Goal: Task Accomplishment & Management: Manage account settings

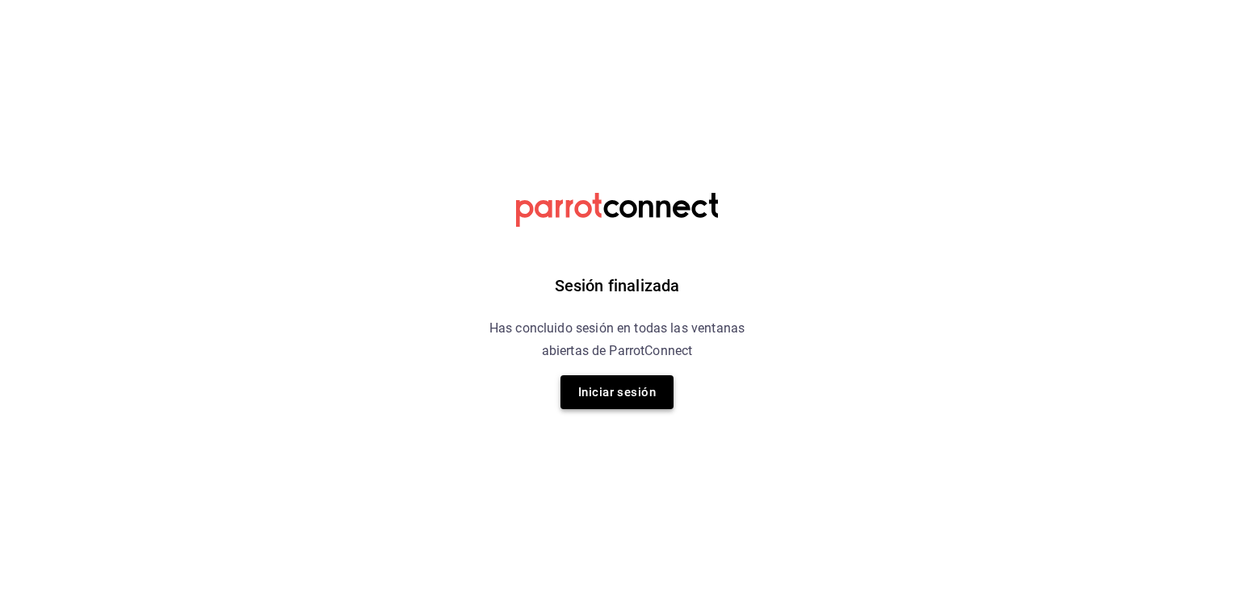
click at [631, 401] on button "Iniciar sesión" at bounding box center [616, 393] width 113 height 34
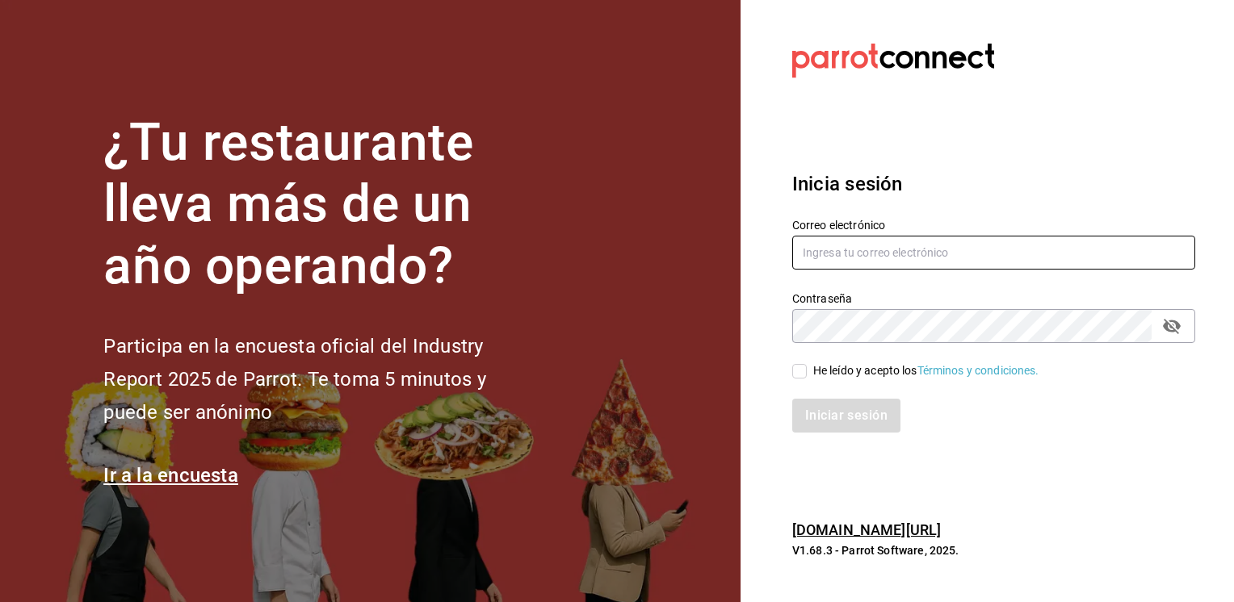
type input "[EMAIL_ADDRESS][PERSON_NAME][DOMAIN_NAME]"
click at [800, 367] on input "He leído y acepto los Términos y condiciones." at bounding box center [799, 371] width 15 height 15
checkbox input "true"
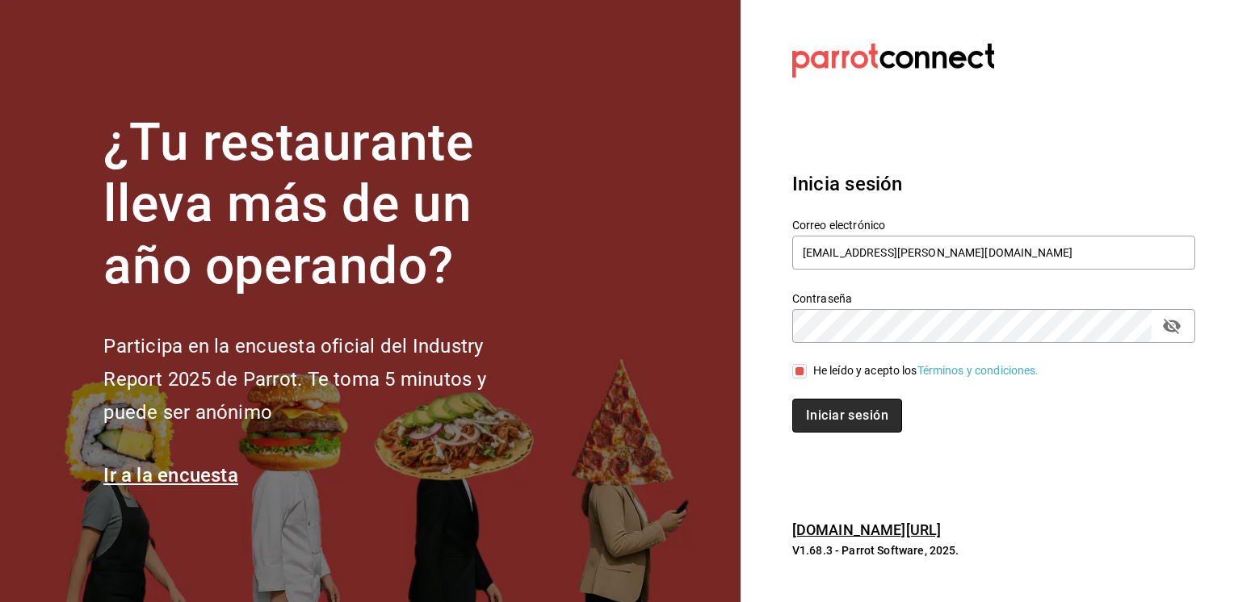
click at [840, 424] on button "Iniciar sesión" at bounding box center [847, 416] width 110 height 34
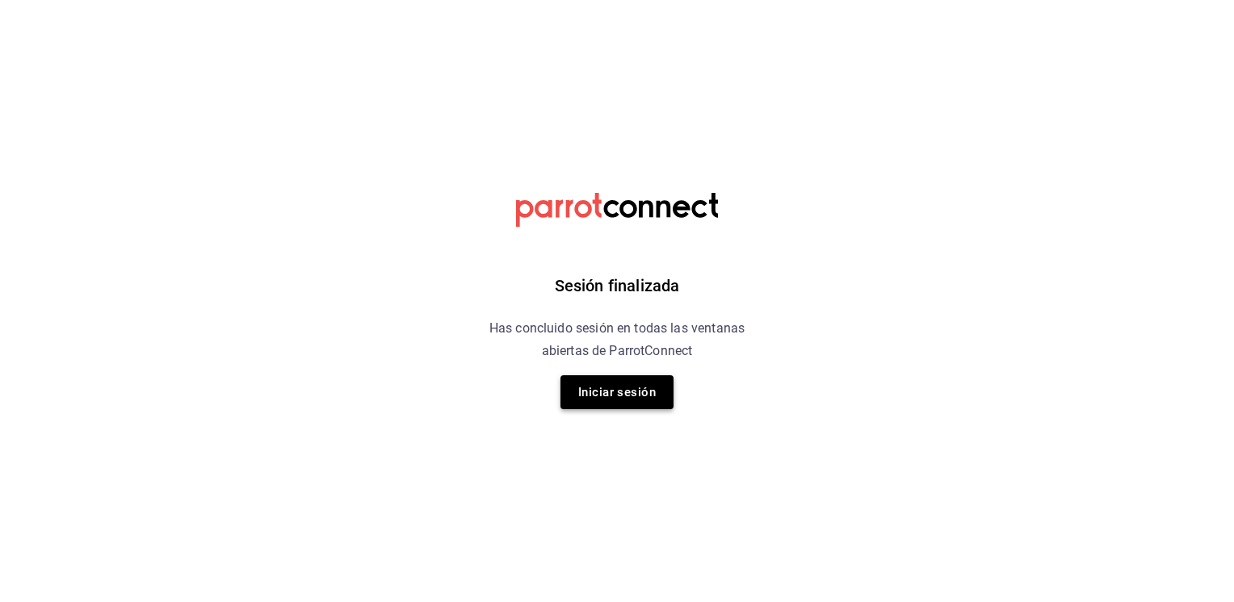
click at [610, 388] on button "Iniciar sesión" at bounding box center [616, 393] width 113 height 34
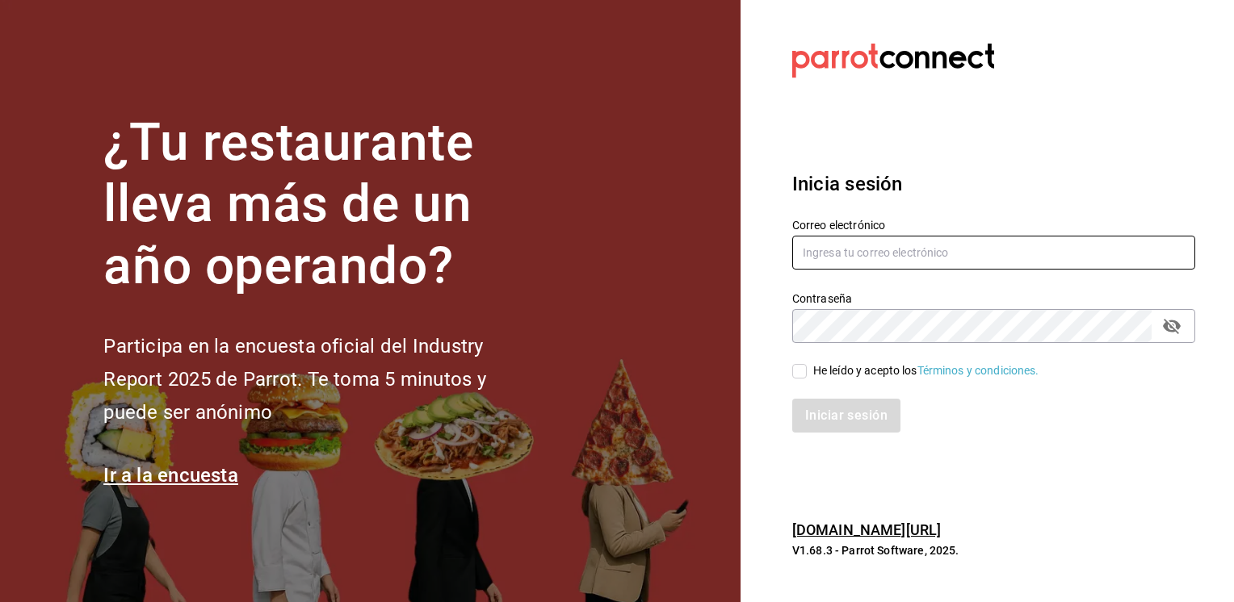
type input "[EMAIL_ADDRESS][PERSON_NAME][DOMAIN_NAME]"
click at [796, 371] on input "He leído y acepto los Términos y condiciones." at bounding box center [799, 371] width 15 height 15
checkbox input "true"
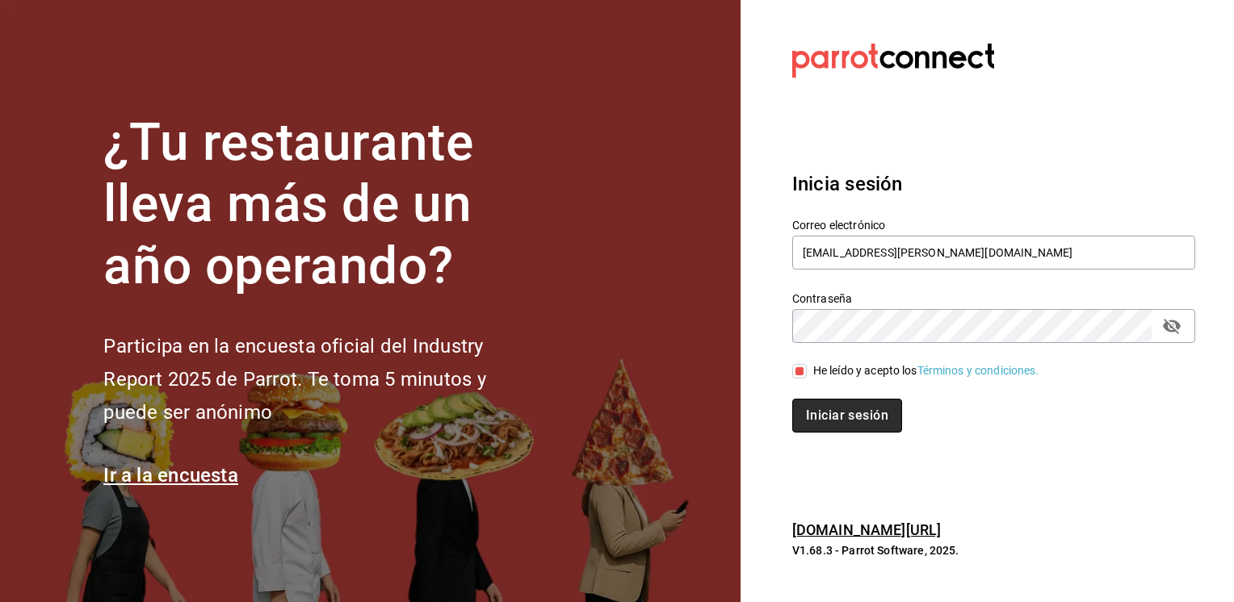
click at [863, 415] on button "Iniciar sesión" at bounding box center [847, 416] width 110 height 34
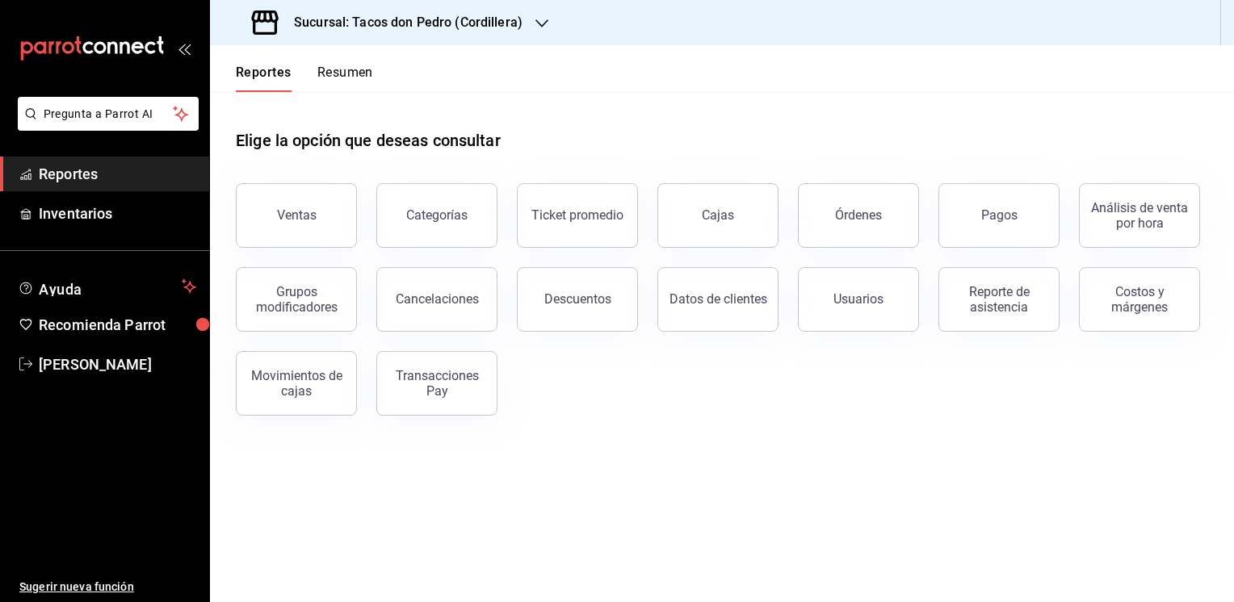
click at [543, 19] on icon "button" at bounding box center [541, 23] width 13 height 13
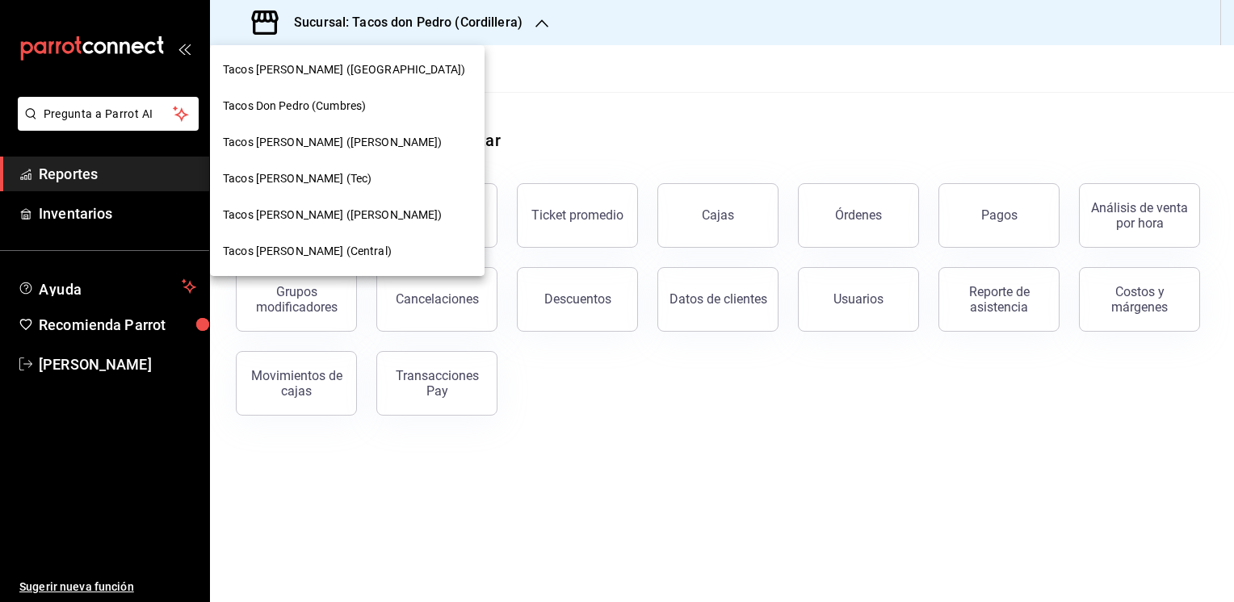
click at [334, 246] on span "Tacos Don Pedro (Central)" at bounding box center [307, 251] width 169 height 17
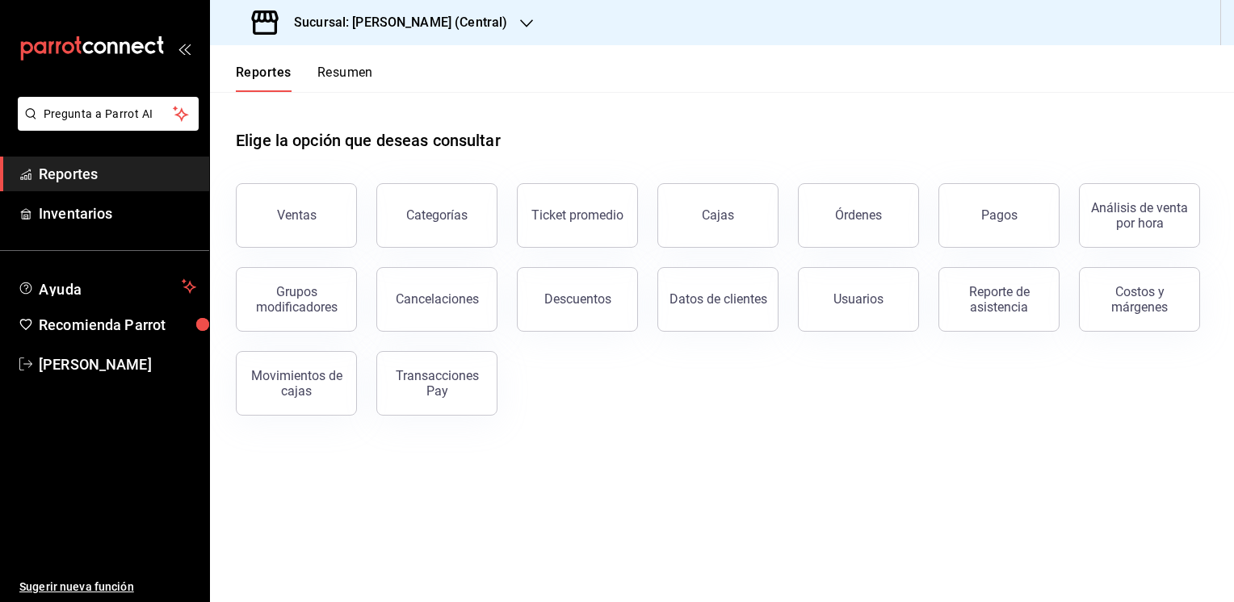
click at [355, 78] on button "Resumen" at bounding box center [345, 78] width 56 height 27
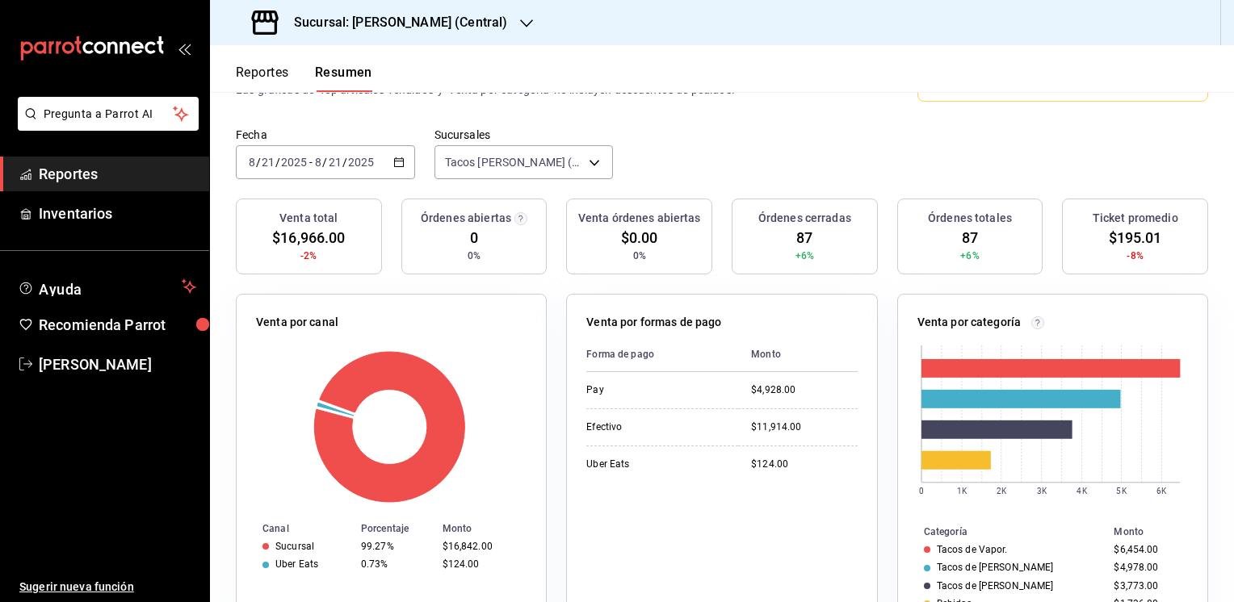
scroll to position [113, 0]
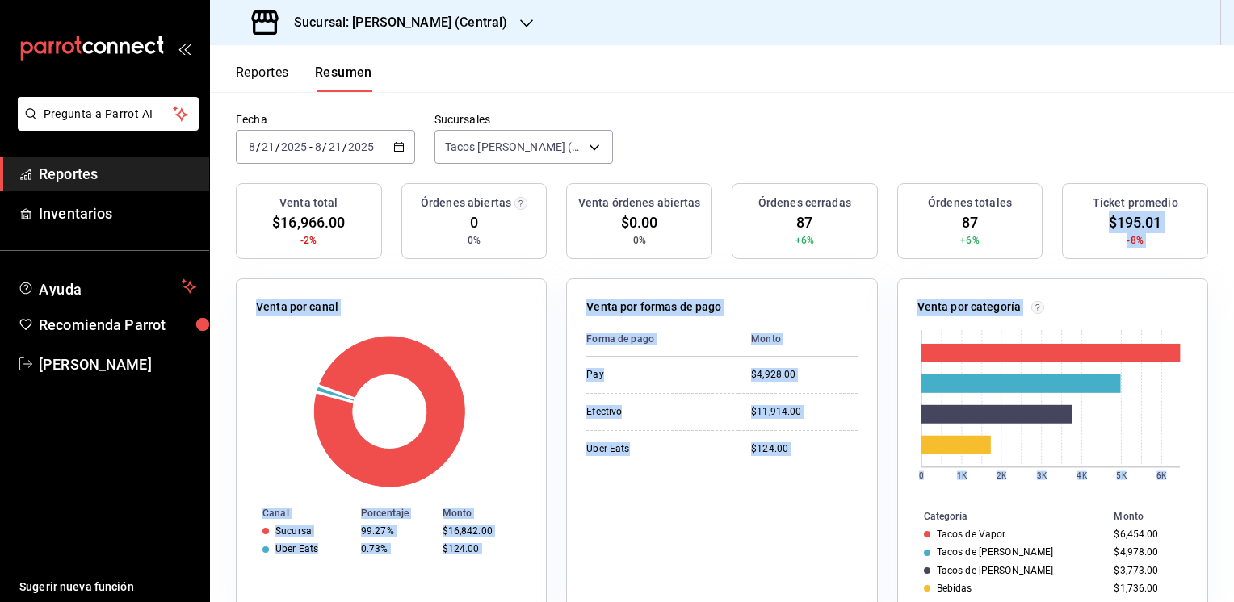
drag, startPoint x: 1221, startPoint y: 264, endPoint x: 1234, endPoint y: 349, distance: 85.8
click at [1233, 349] on html "Pregunta a Parrot AI Reportes Inventarios Ayuda Recomienda Parrot Mario Caballe…" at bounding box center [617, 301] width 1234 height 602
click at [878, 464] on div "Venta por categoría 0 1K 2K 3K 4K 5K 6K Categoría Monto Tacos de Vapor. $6,454.…" at bounding box center [1043, 438] width 330 height 359
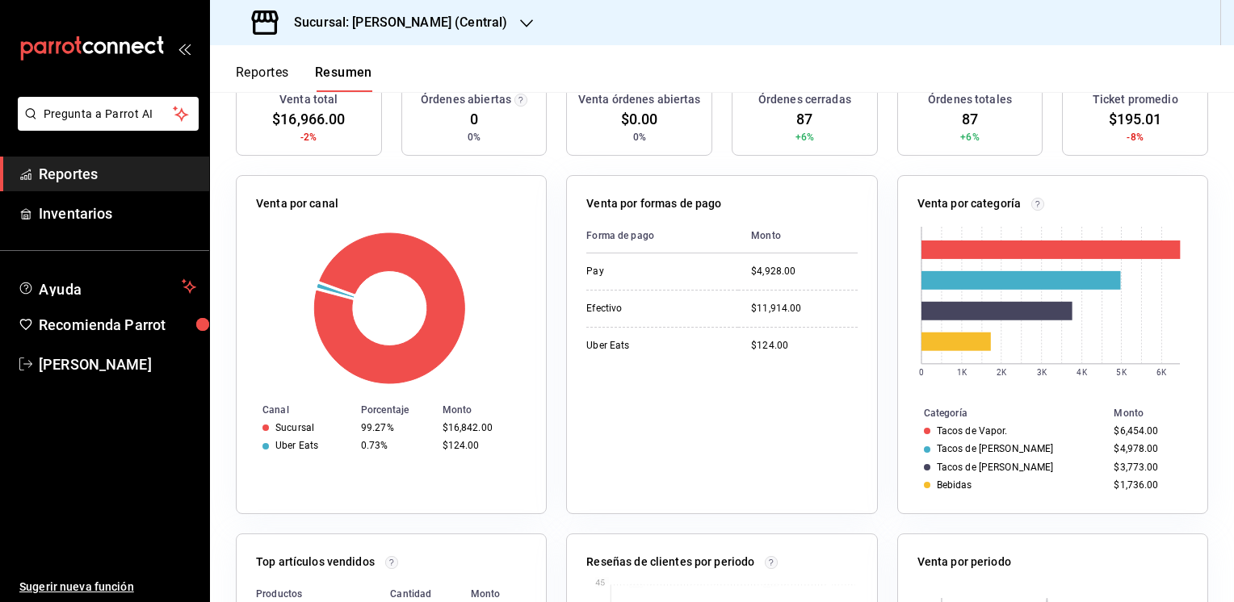
scroll to position [0, 0]
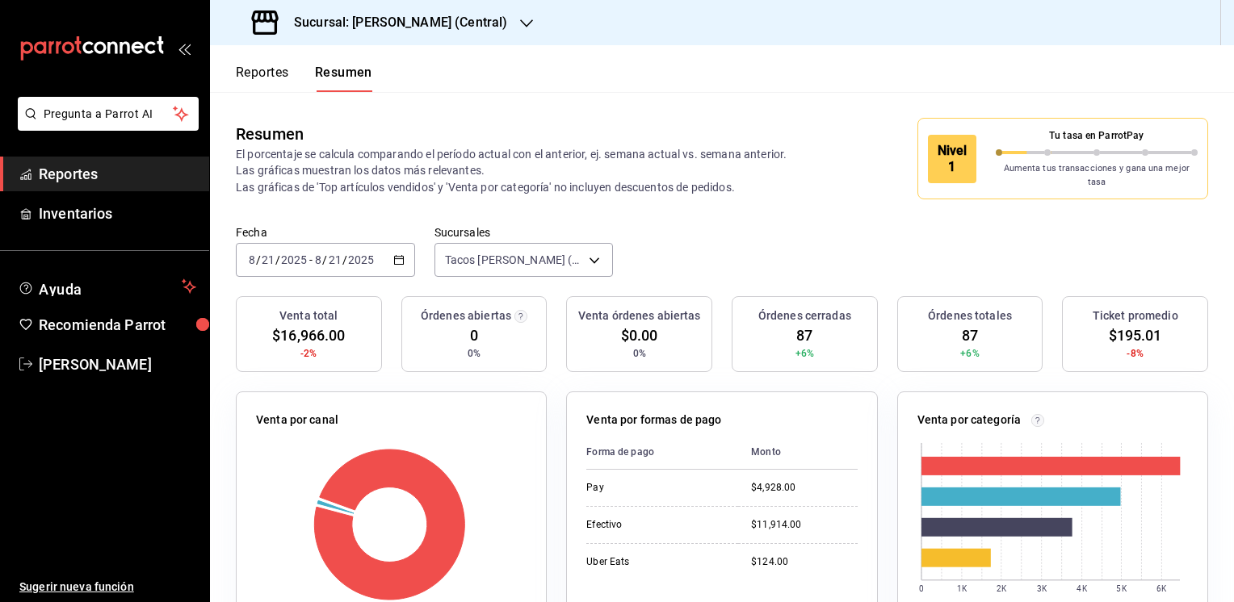
click at [245, 67] on button "Reportes" at bounding box center [262, 78] width 53 height 27
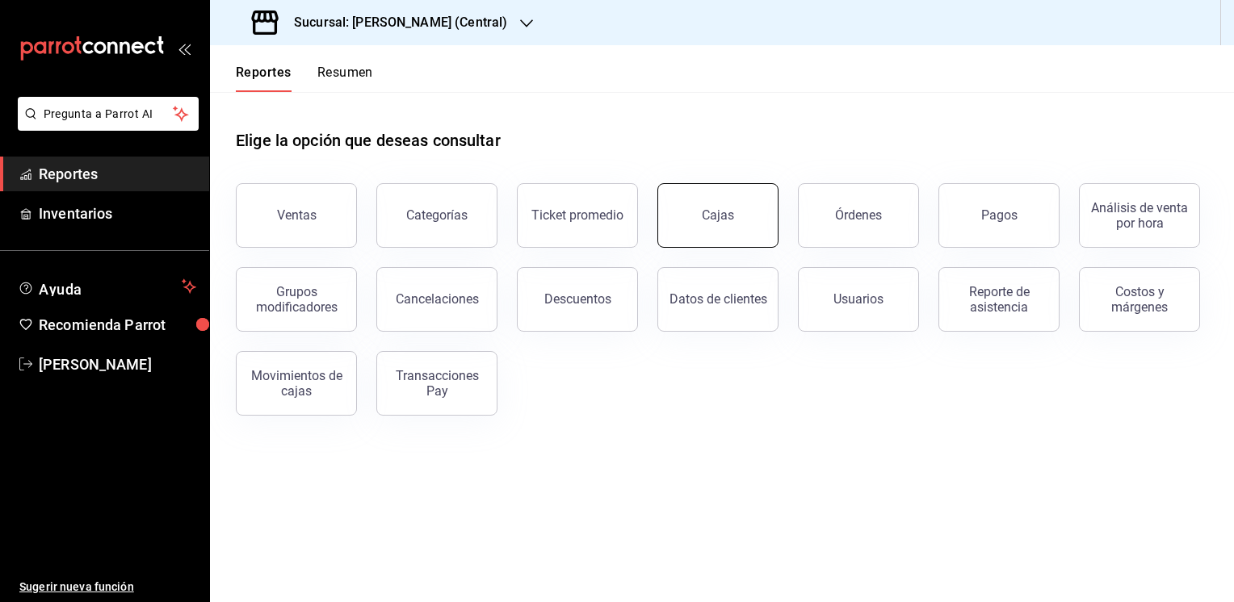
click at [714, 216] on div "Cajas" at bounding box center [718, 215] width 32 height 15
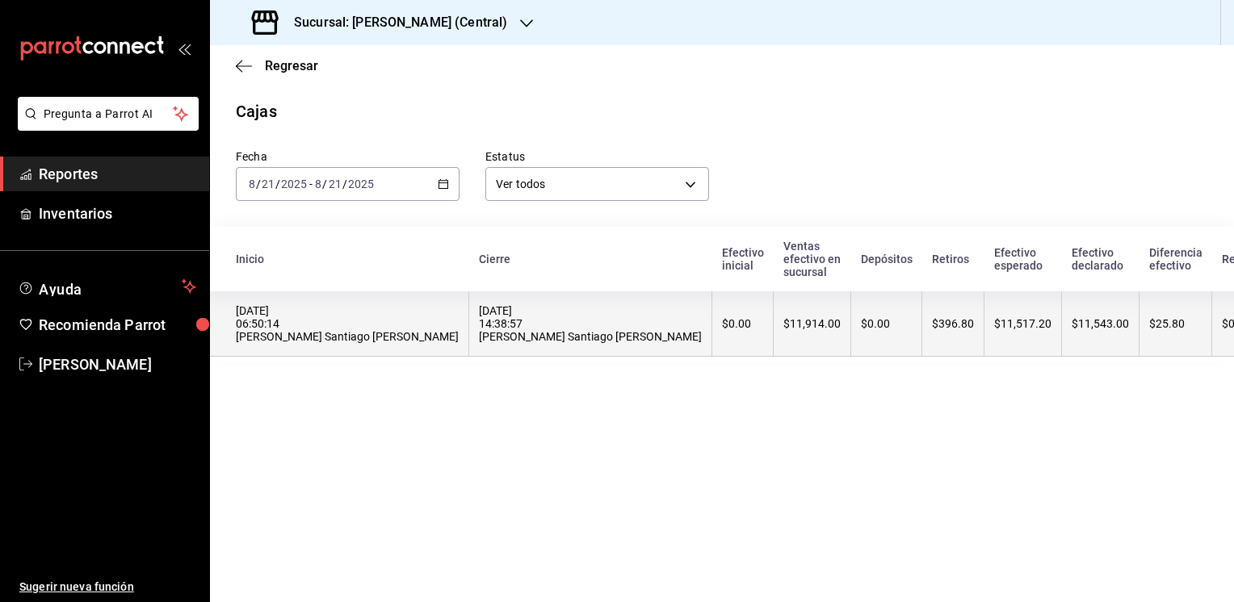
click at [851, 327] on th "$0.00" at bounding box center [886, 324] width 71 height 65
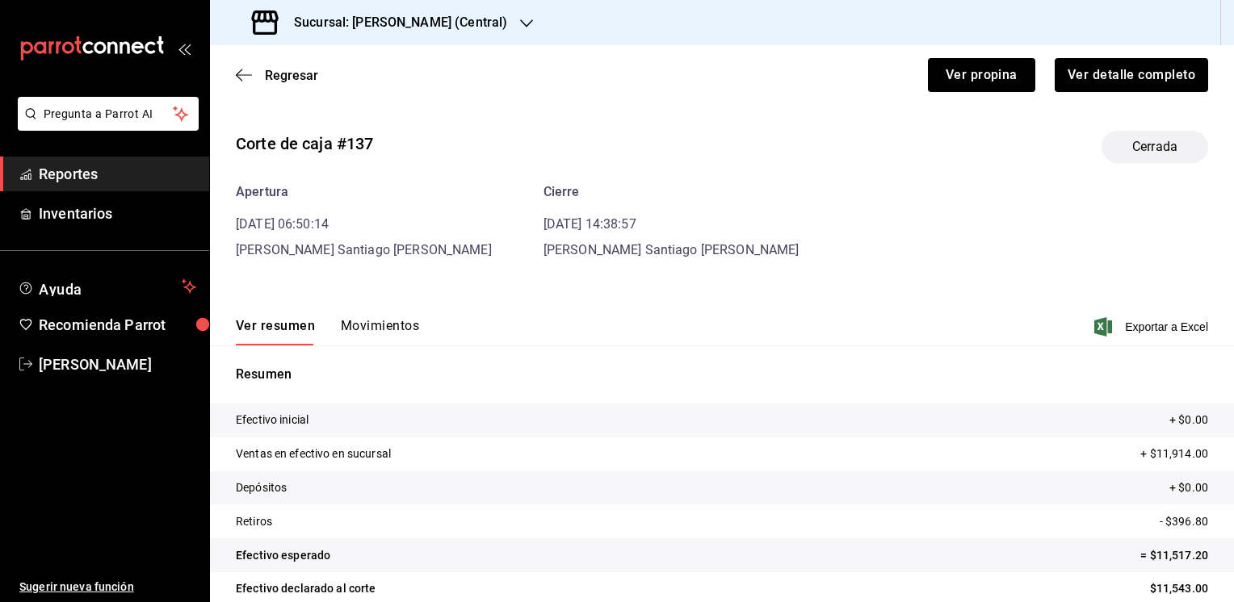
click at [388, 326] on button "Movimientos" at bounding box center [380, 331] width 78 height 27
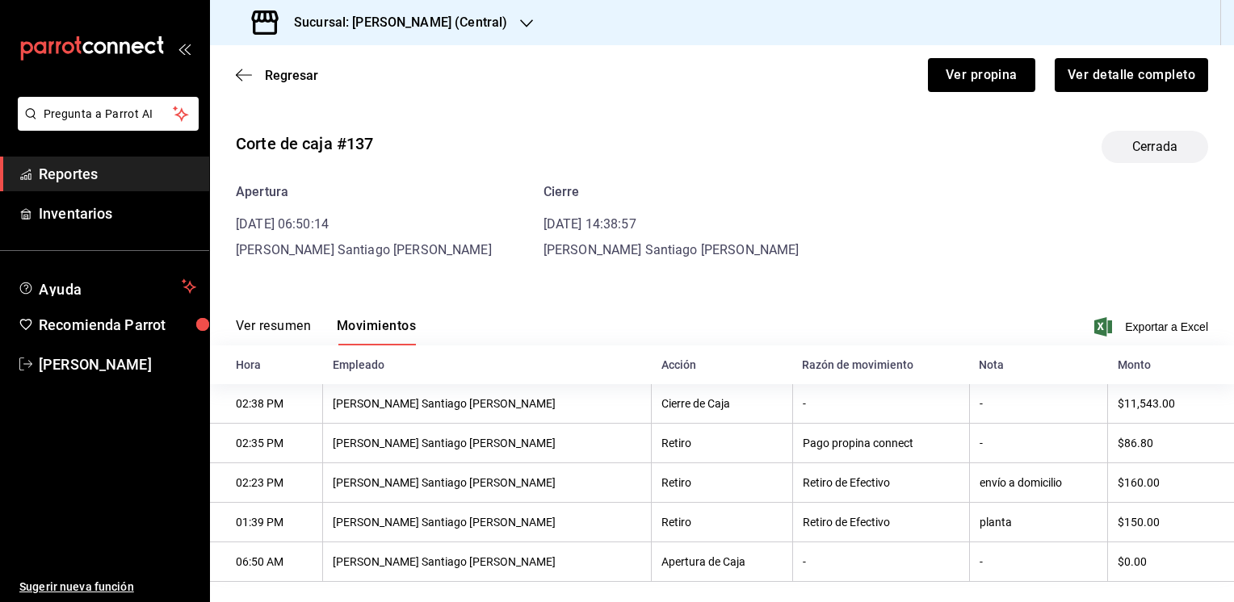
scroll to position [21, 0]
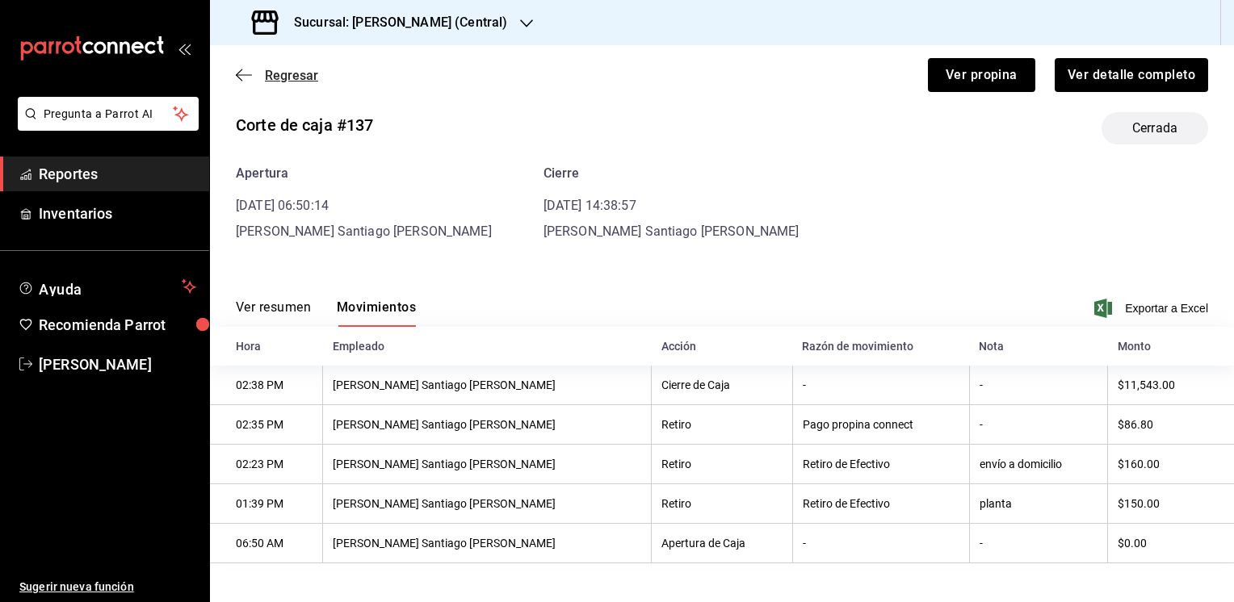
click at [245, 69] on icon "button" at bounding box center [244, 75] width 16 height 15
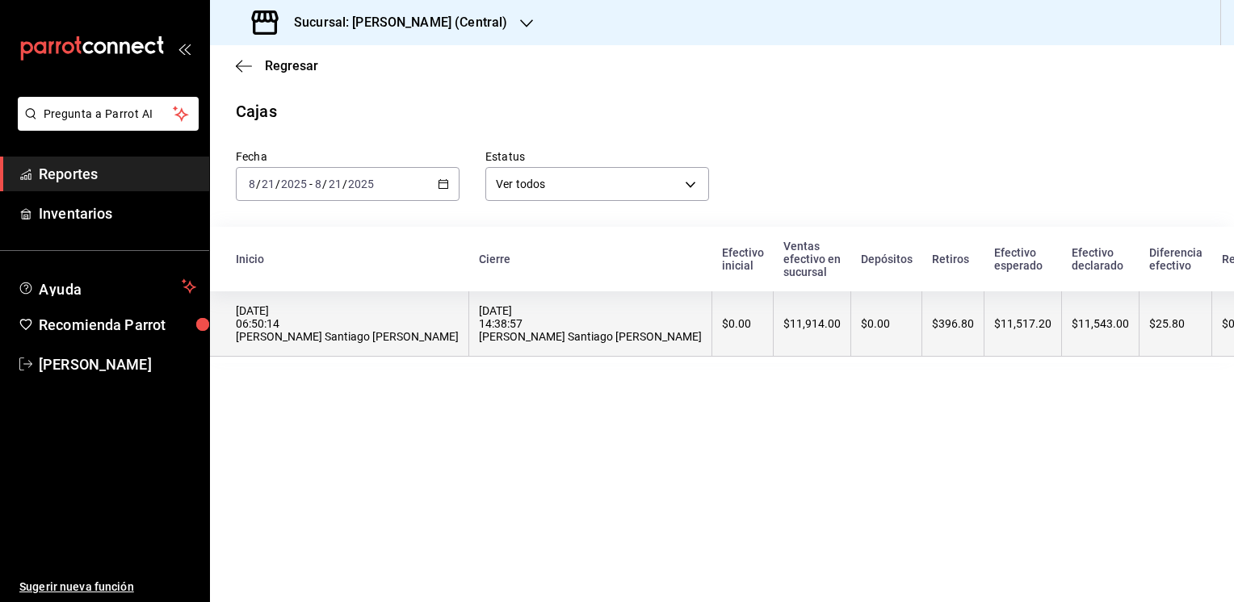
click at [984, 343] on th "$11,517.20" at bounding box center [1023, 324] width 78 height 65
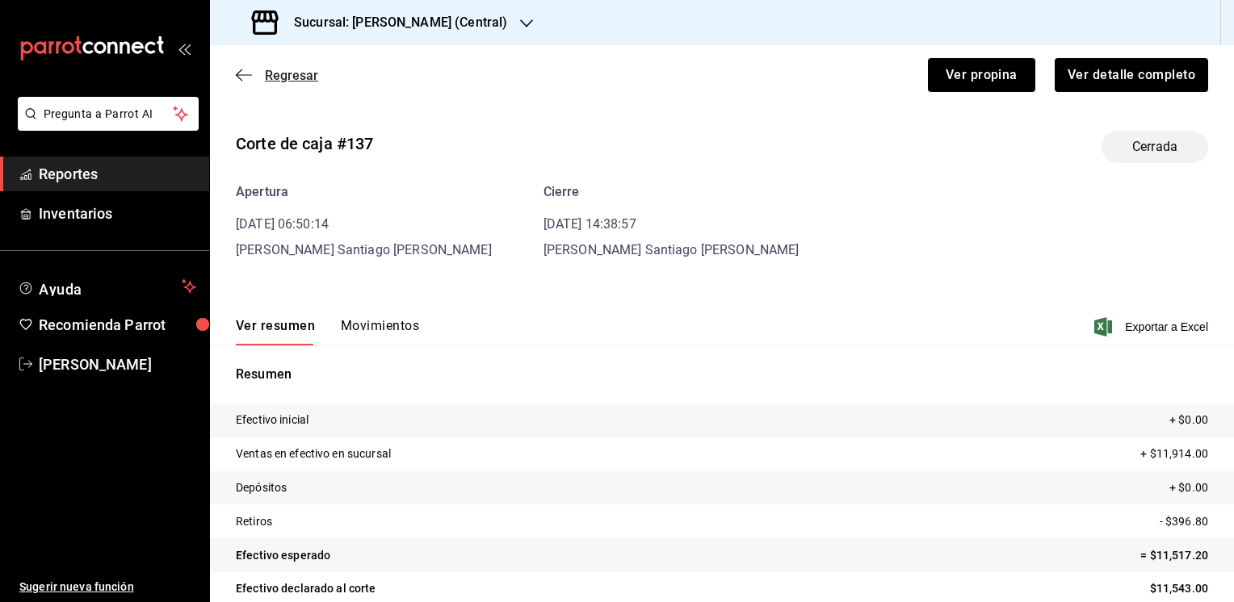
click at [275, 73] on span "Regresar" at bounding box center [291, 75] width 53 height 15
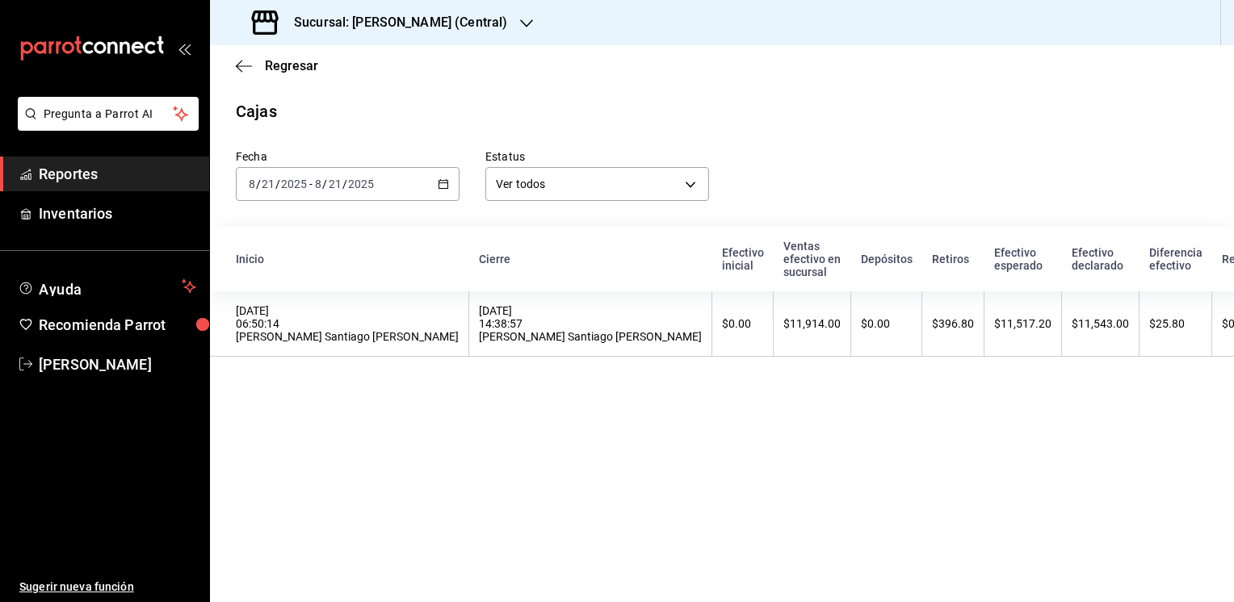
click at [531, 19] on icon "button" at bounding box center [526, 23] width 13 height 8
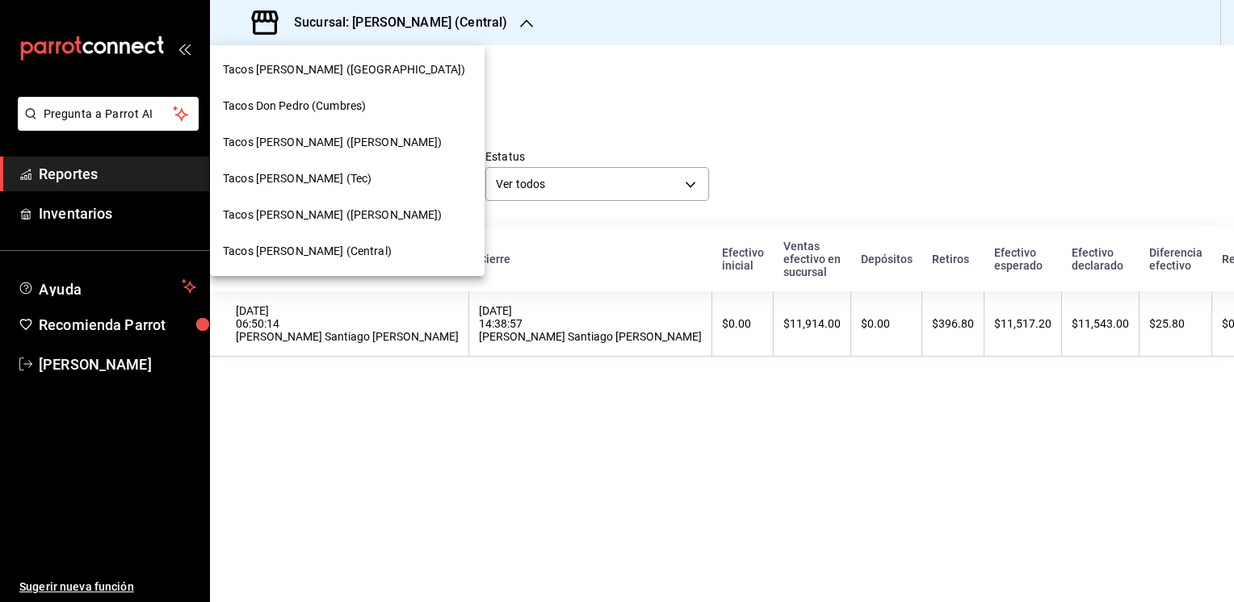
click at [311, 185] on span "Tacos don Pedro (Tec)" at bounding box center [297, 178] width 149 height 17
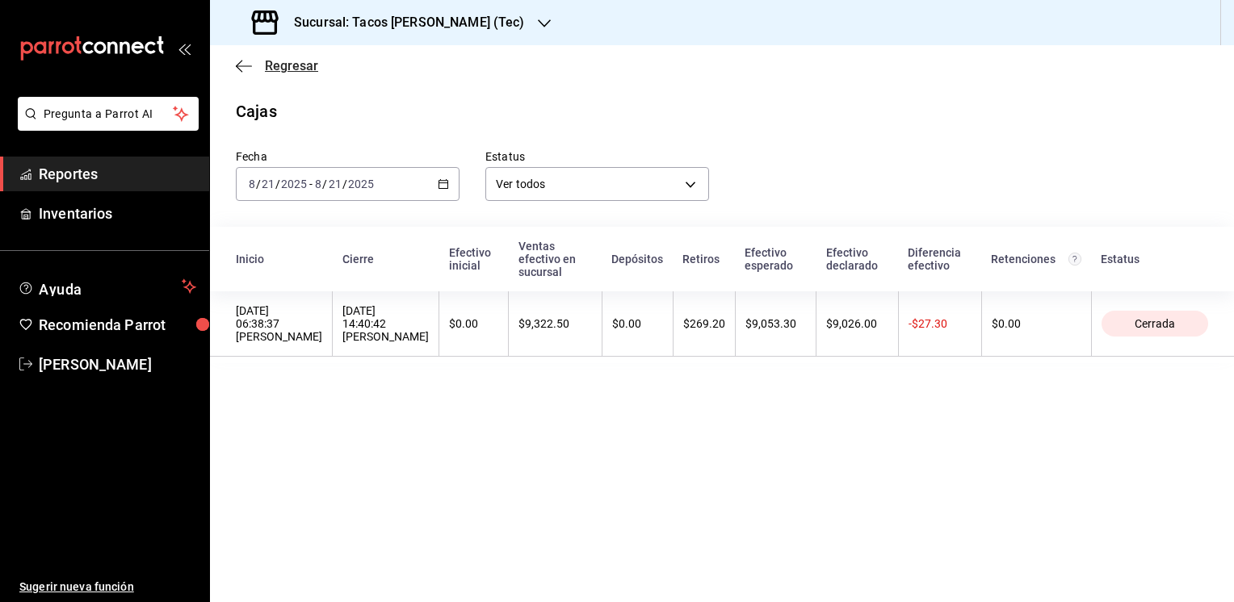
click at [275, 63] on span "Regresar" at bounding box center [291, 65] width 53 height 15
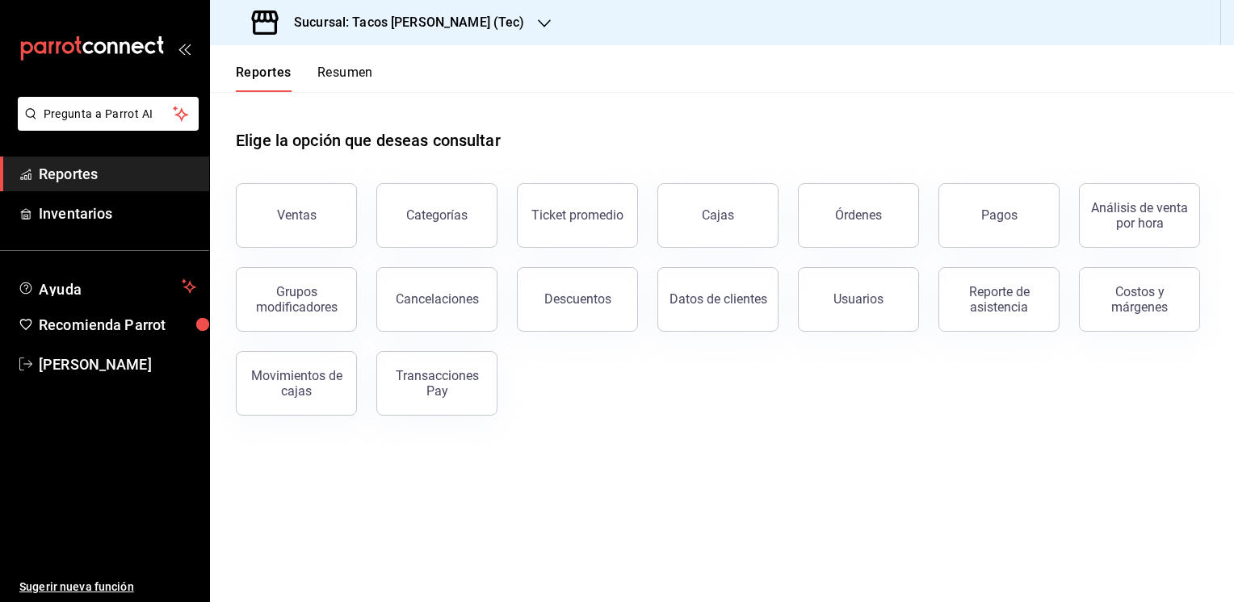
click at [364, 76] on button "Resumen" at bounding box center [345, 78] width 56 height 27
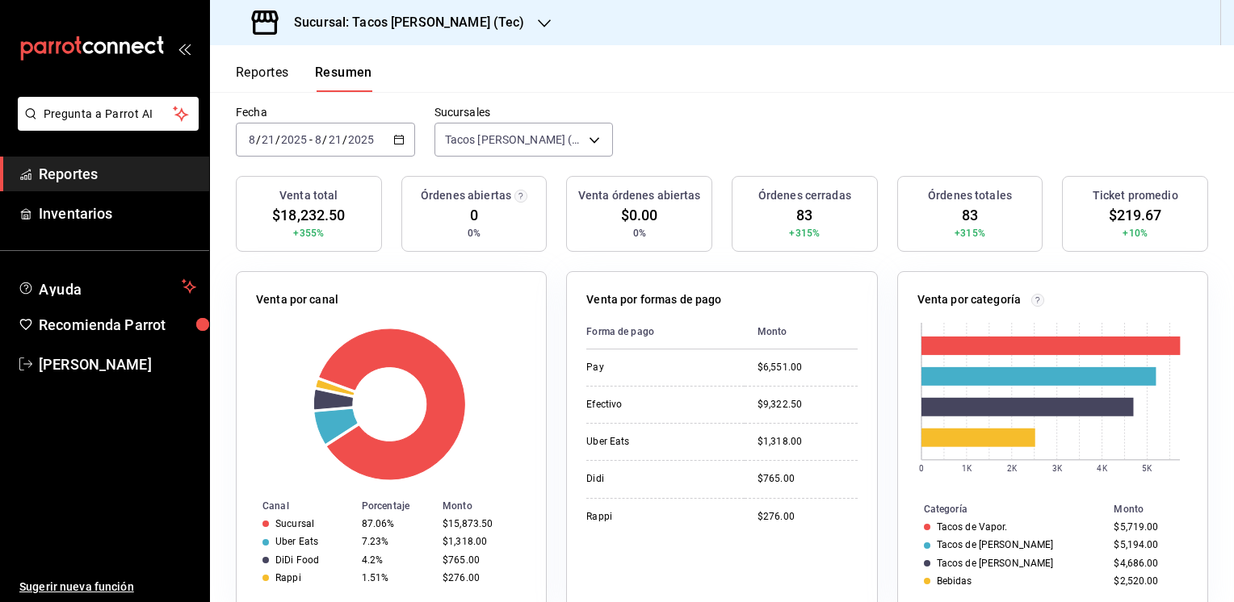
scroll to position [128, 0]
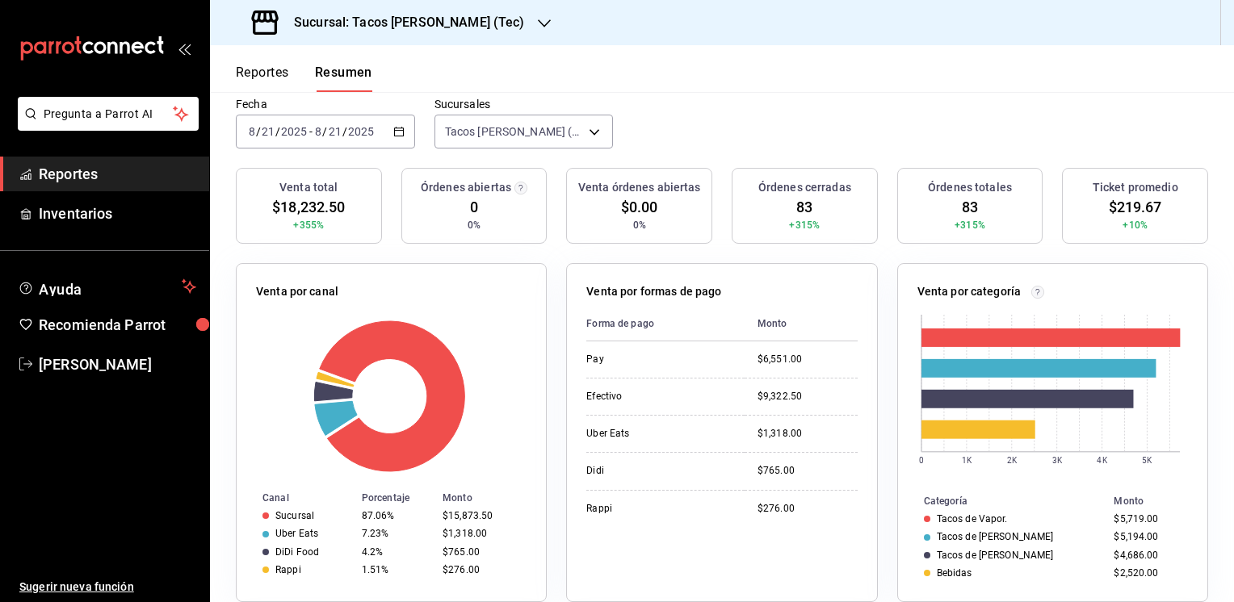
click at [239, 65] on button "Reportes" at bounding box center [262, 78] width 53 height 27
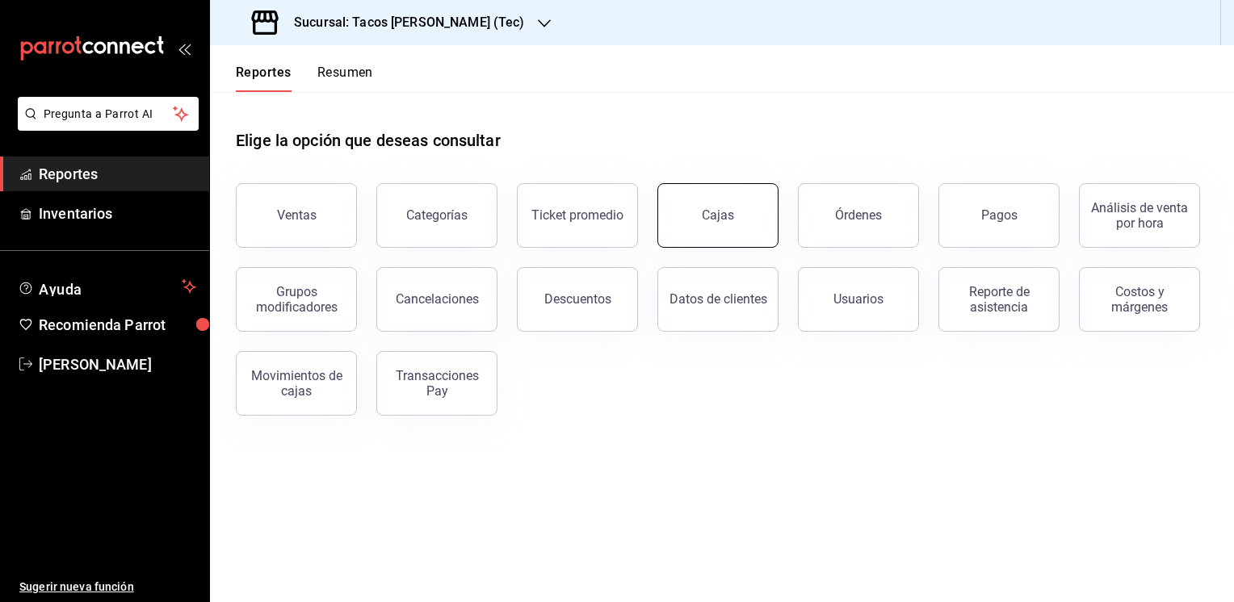
click at [722, 208] on div "Cajas" at bounding box center [718, 215] width 32 height 15
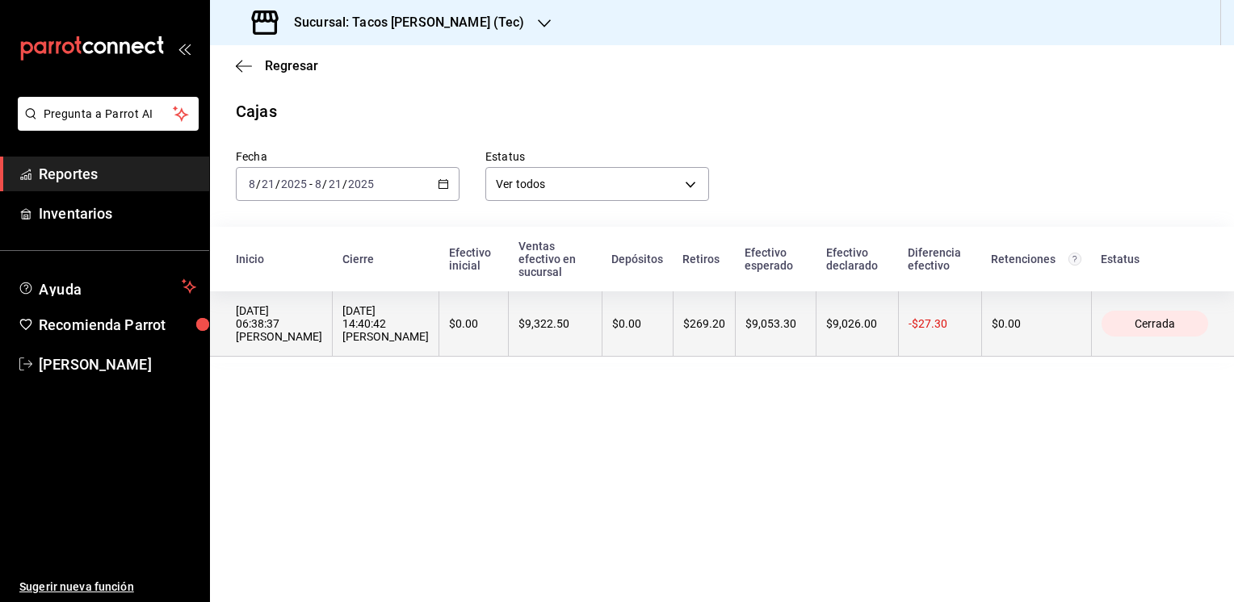
click at [783, 353] on th "$9,053.30" at bounding box center [775, 324] width 81 height 65
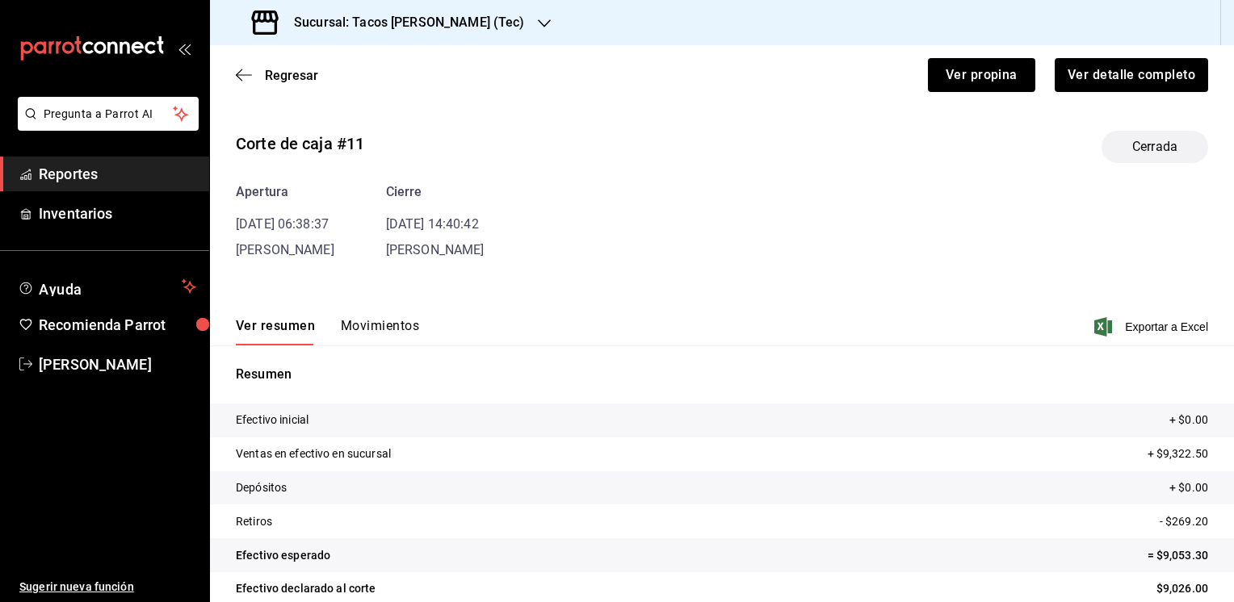
click at [381, 321] on button "Movimientos" at bounding box center [380, 331] width 78 height 27
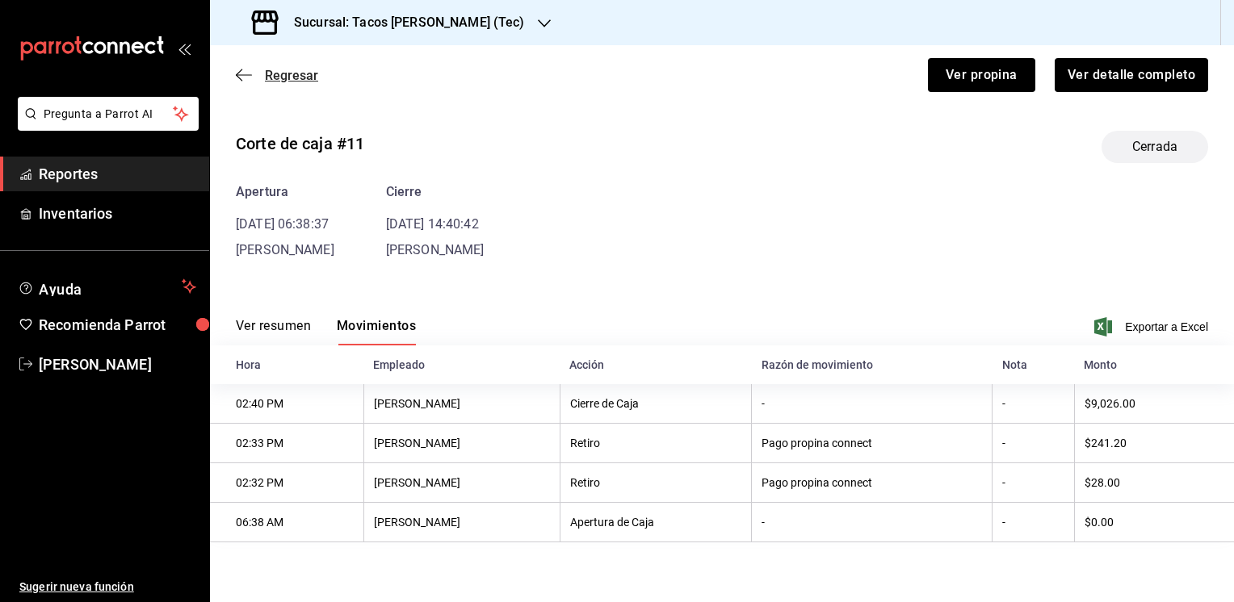
click at [254, 80] on span "Regresar" at bounding box center [277, 75] width 82 height 15
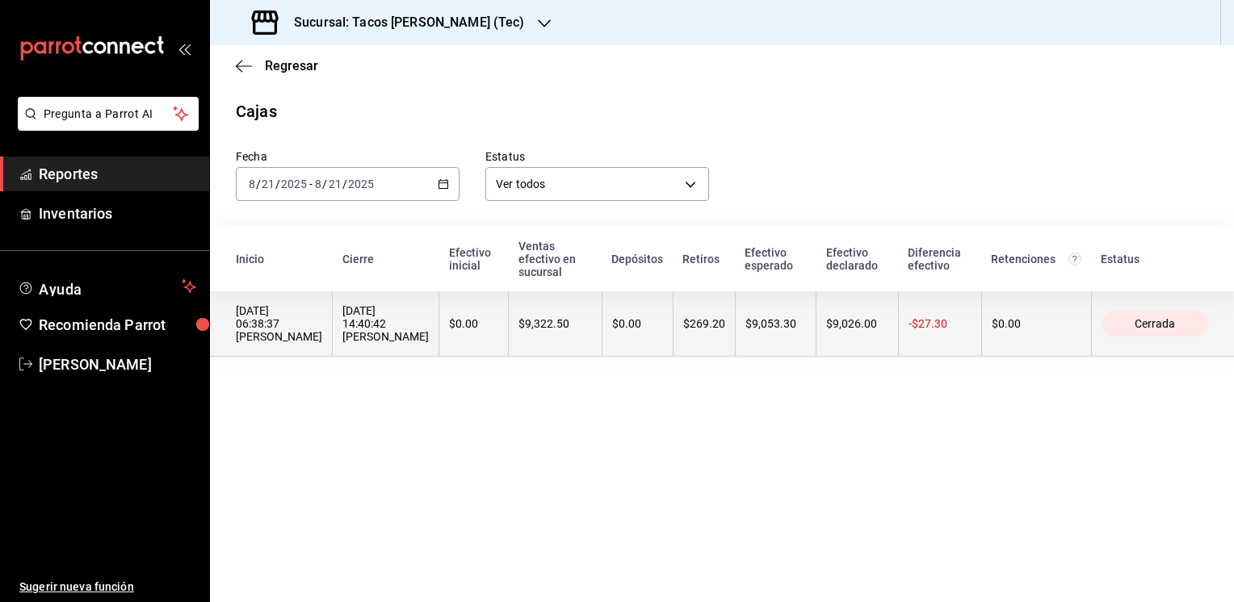
click at [791, 348] on th "$9,053.30" at bounding box center [775, 324] width 81 height 65
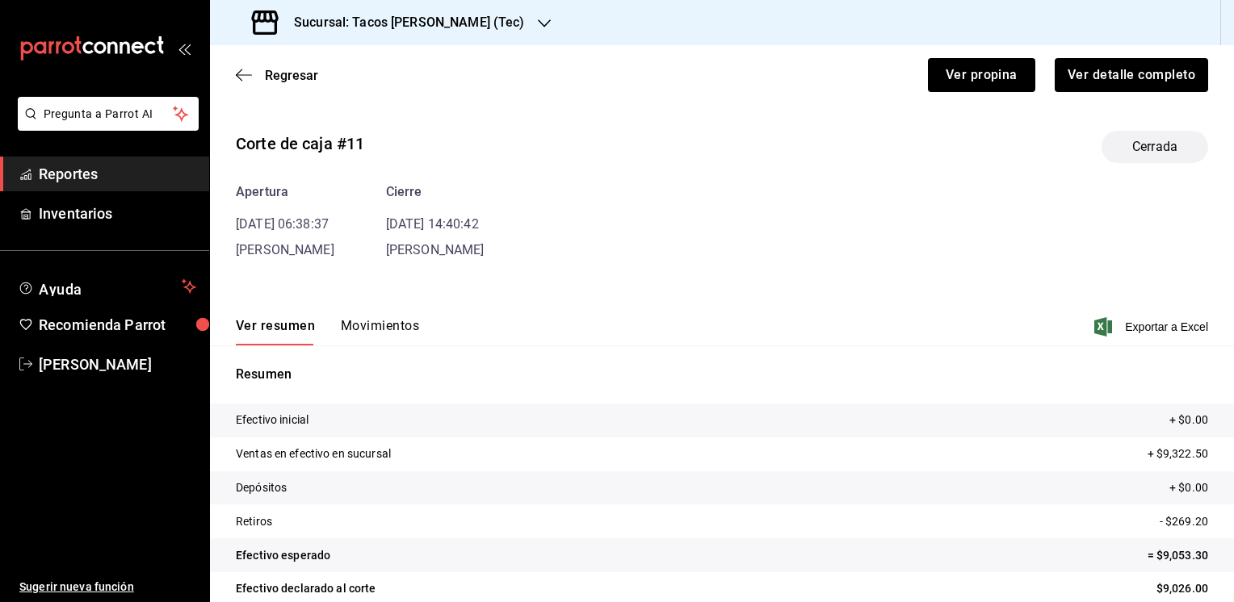
click at [384, 328] on button "Movimientos" at bounding box center [380, 331] width 78 height 27
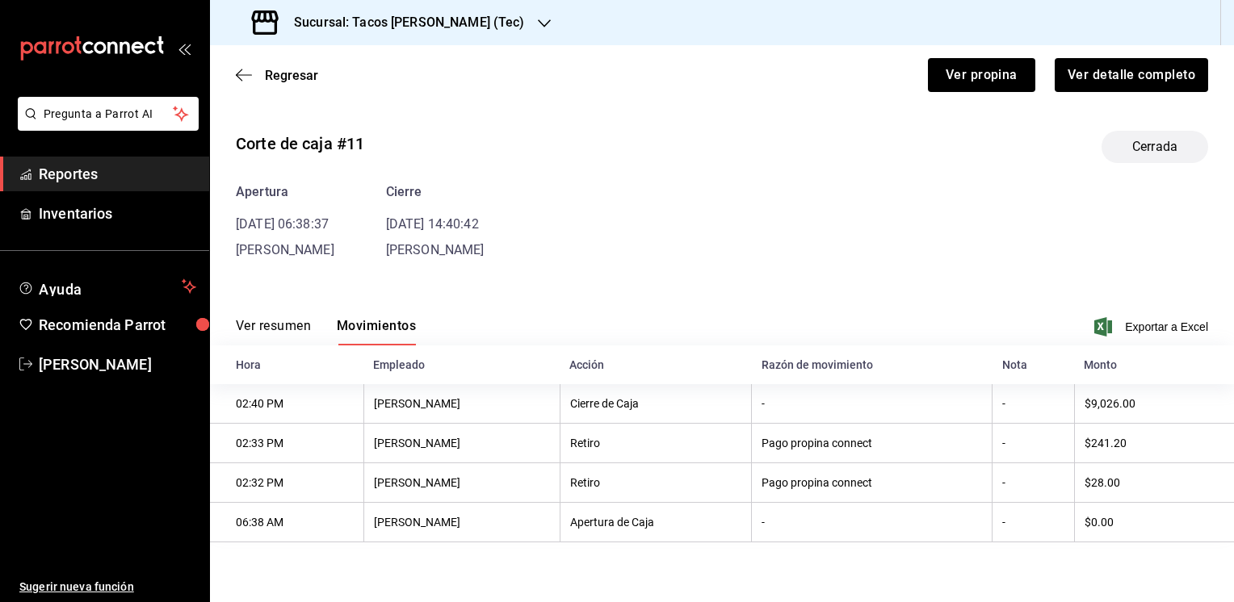
click at [281, 65] on div "Regresar Ver propina Ver detalle completo" at bounding box center [722, 75] width 1024 height 60
click at [272, 73] on span "Regresar" at bounding box center [291, 75] width 53 height 15
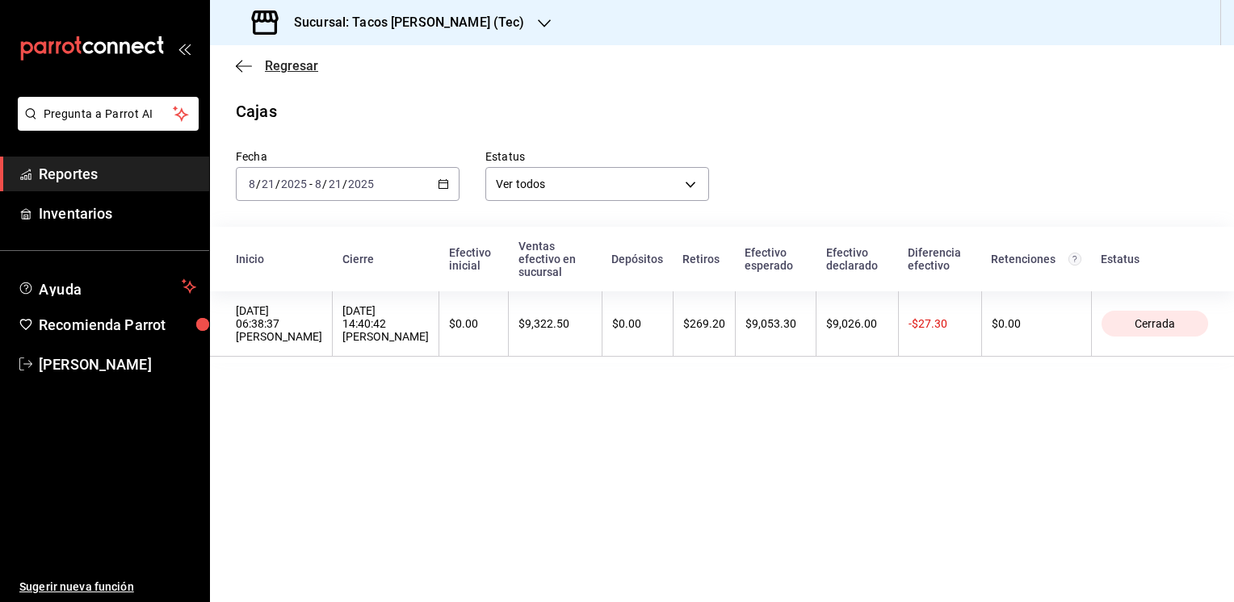
click at [265, 66] on span "Regresar" at bounding box center [291, 65] width 53 height 15
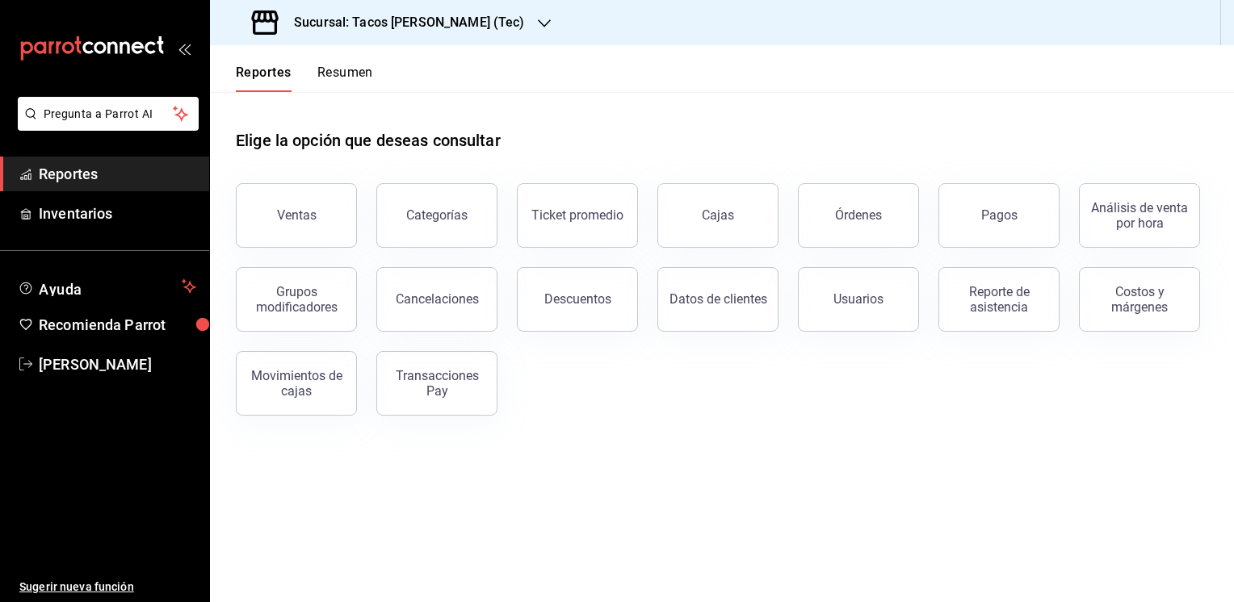
click at [538, 24] on icon "button" at bounding box center [544, 23] width 13 height 8
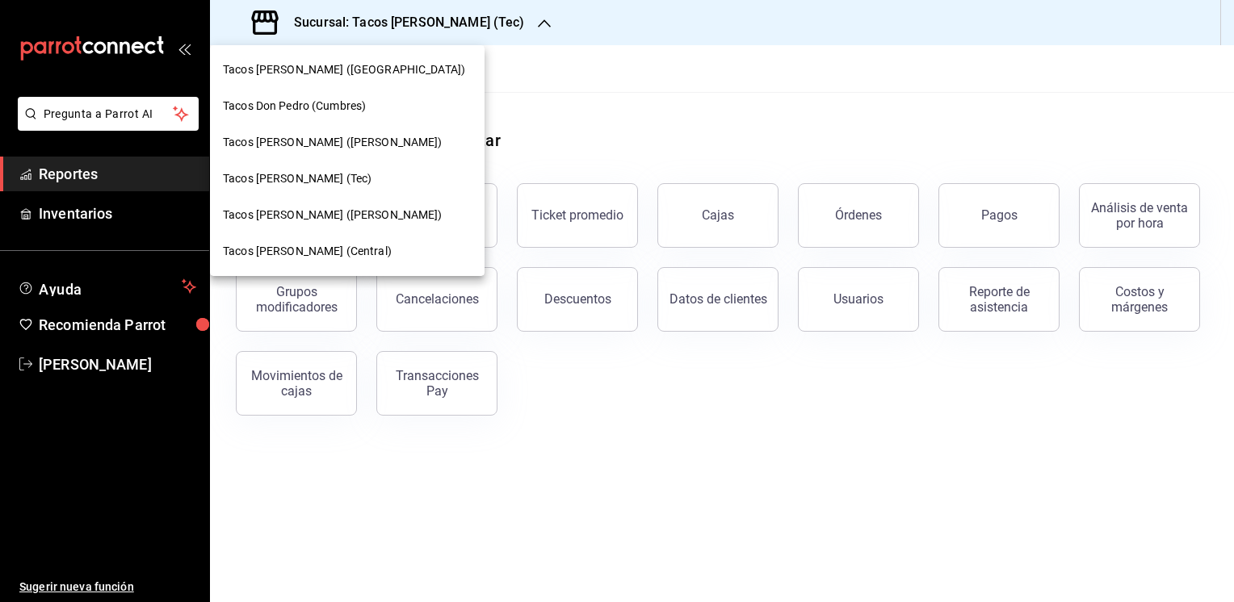
click at [359, 69] on span "Tacos don Pedro (Cordillera)" at bounding box center [344, 69] width 242 height 17
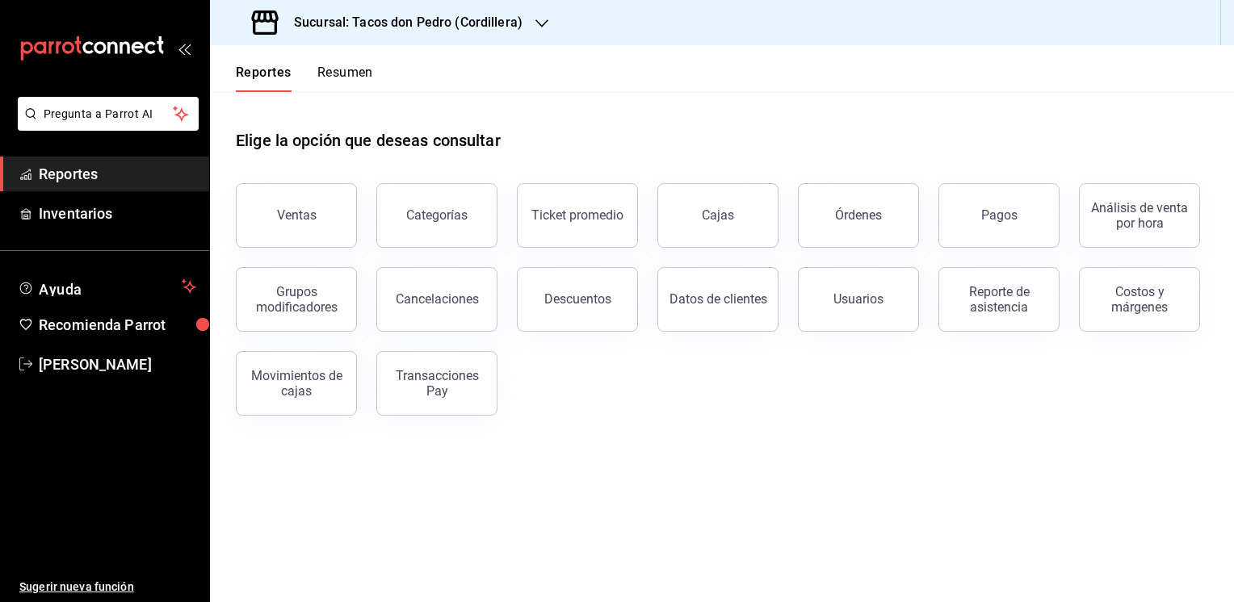
click at [339, 72] on button "Resumen" at bounding box center [345, 78] width 56 height 27
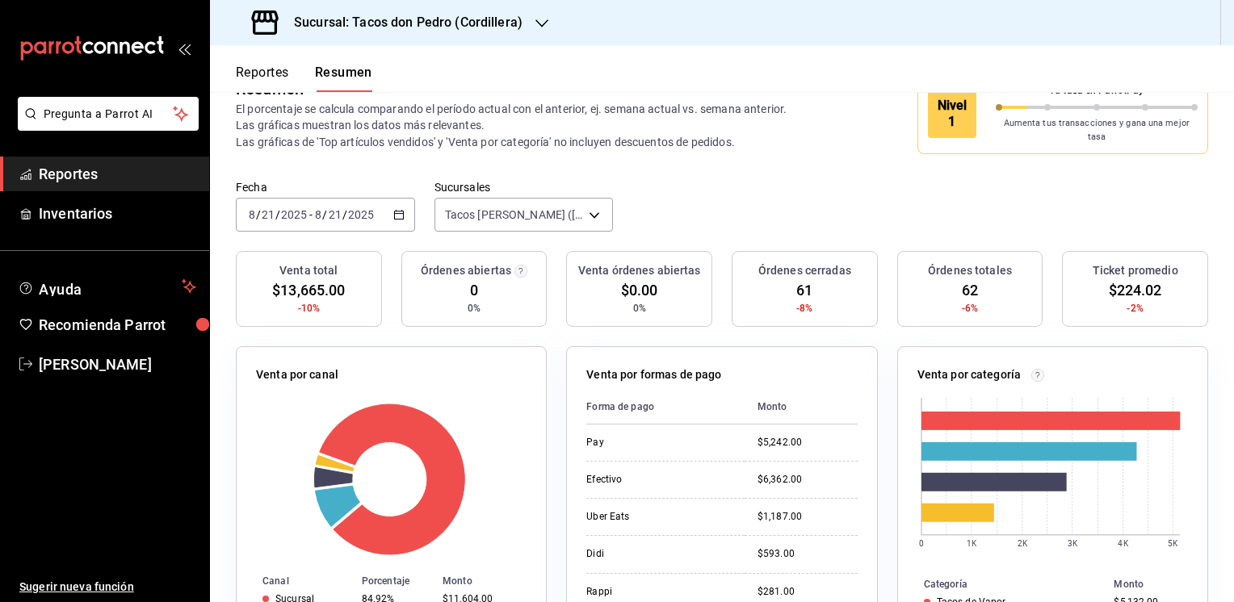
scroll to position [8, 0]
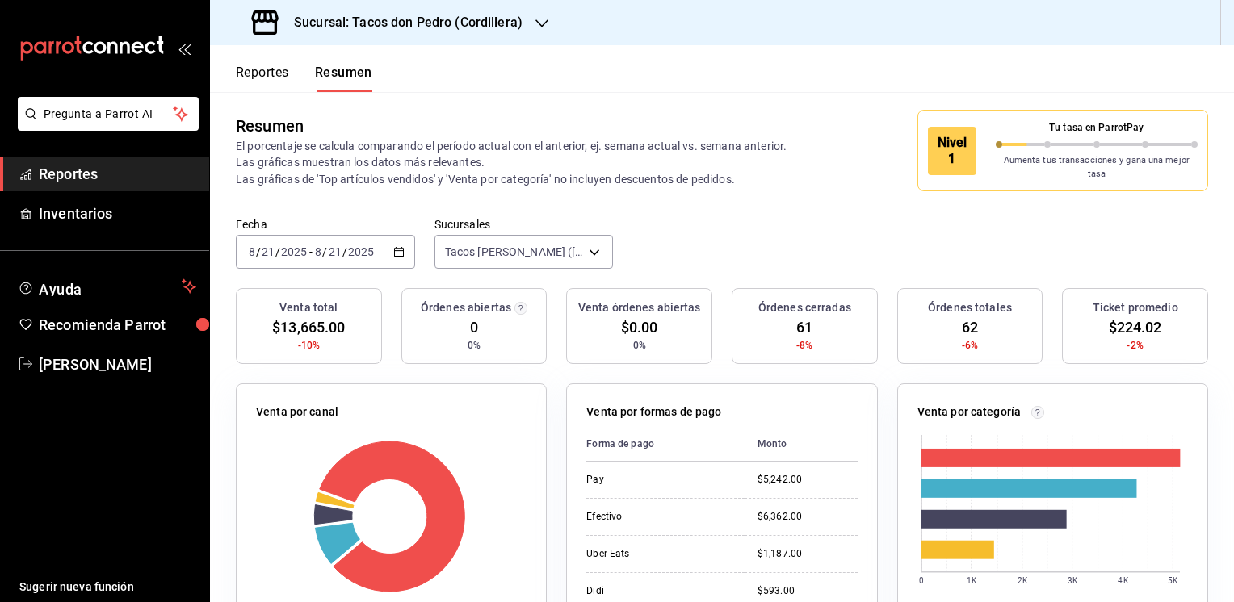
click at [263, 68] on button "Reportes" at bounding box center [262, 78] width 53 height 27
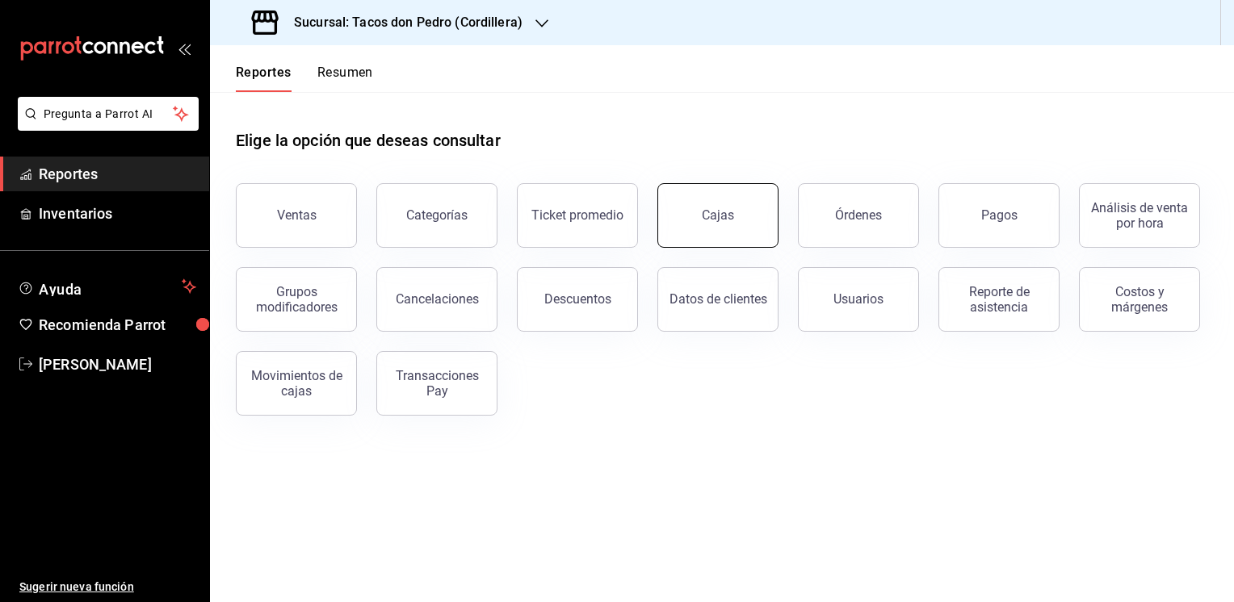
click at [726, 225] on button "Cajas" at bounding box center [717, 215] width 121 height 65
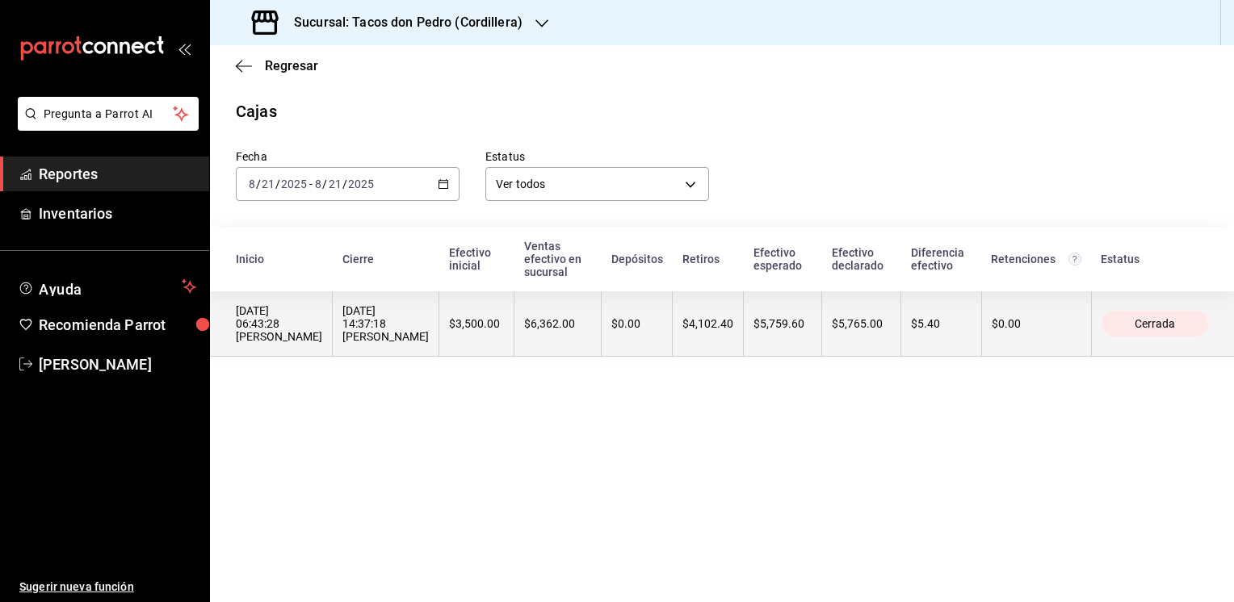
click at [791, 332] on th "$5,759.60" at bounding box center [783, 324] width 78 height 65
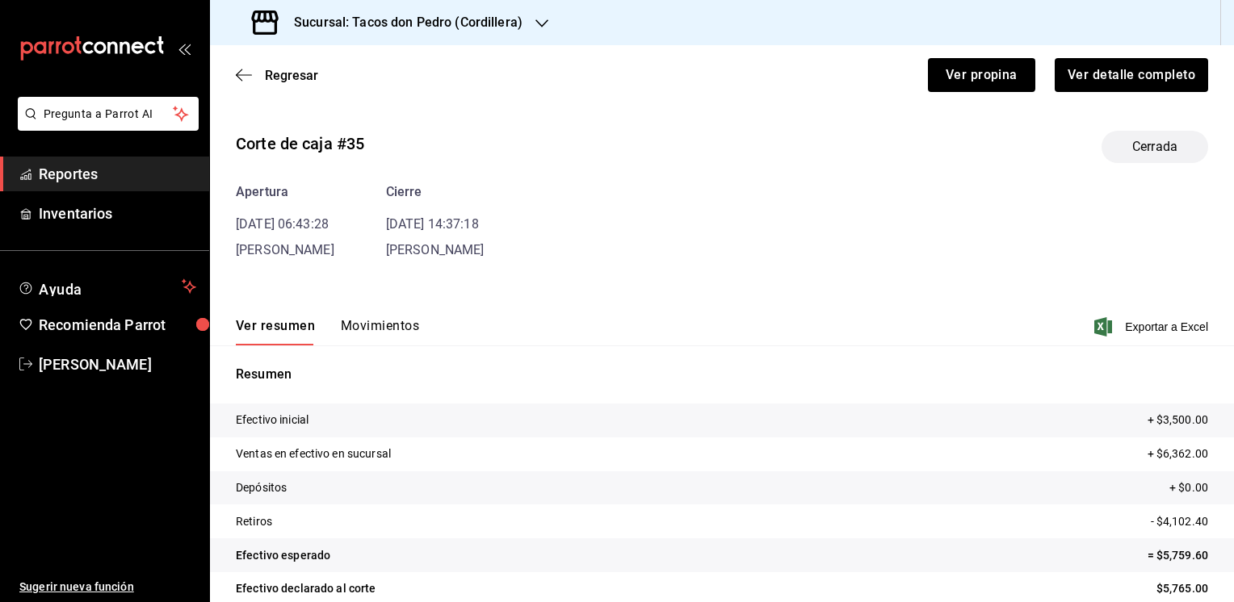
click at [383, 325] on button "Movimientos" at bounding box center [380, 331] width 78 height 27
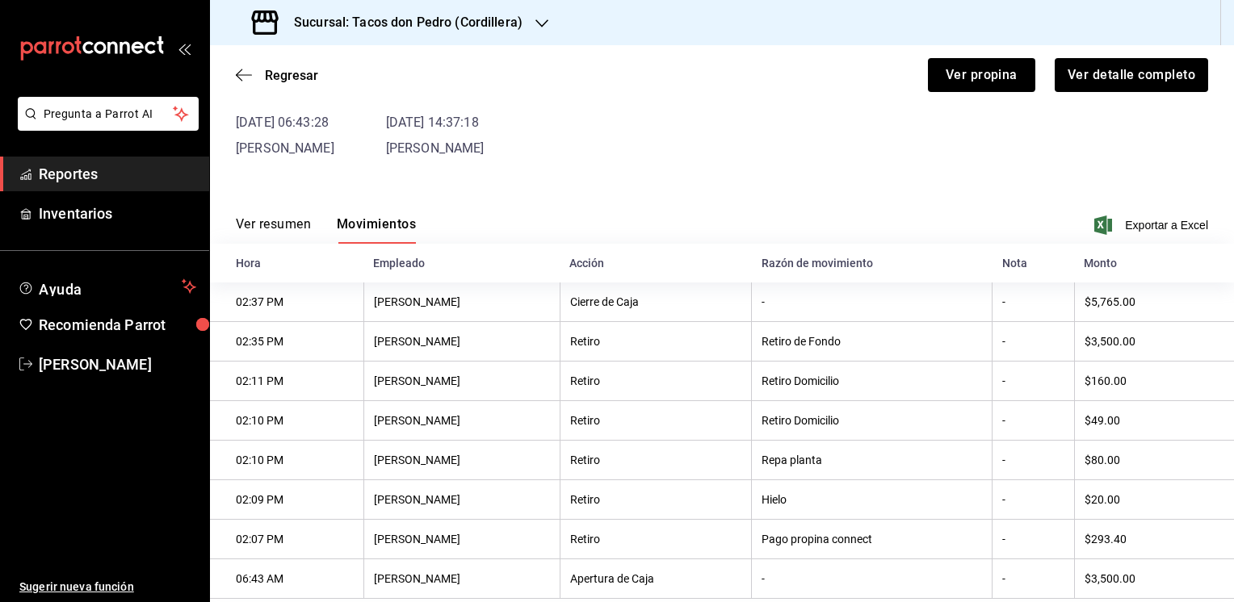
scroll to position [141, 0]
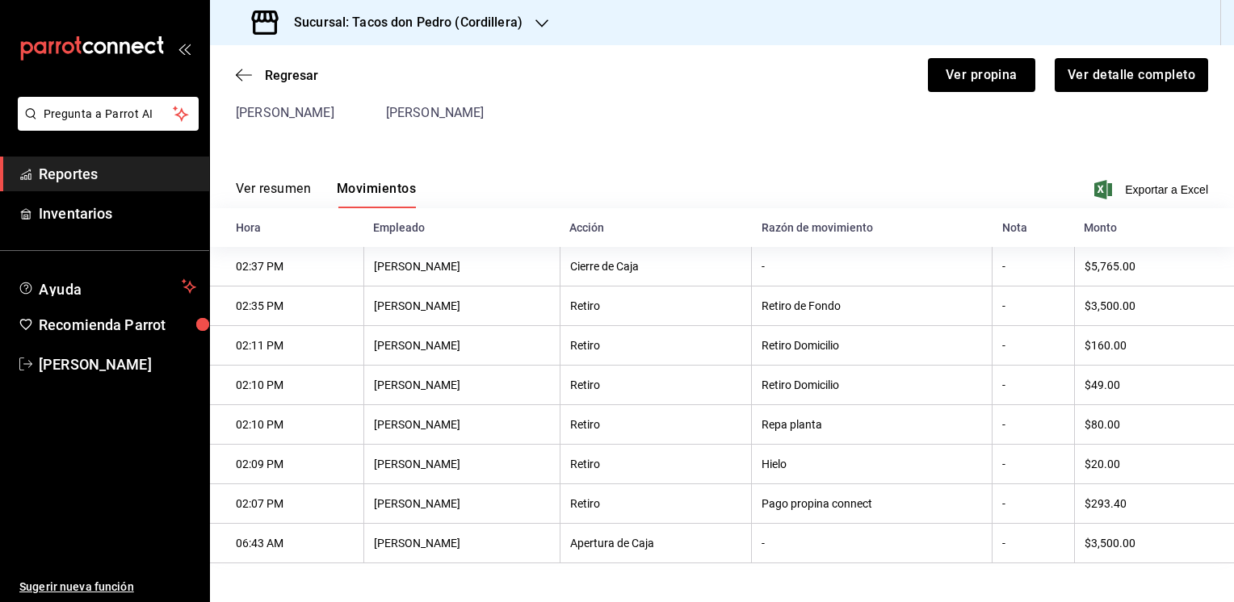
click at [1147, 418] on th "$80.00" at bounding box center [1154, 425] width 160 height 40
click at [266, 76] on span "Regresar" at bounding box center [291, 75] width 53 height 15
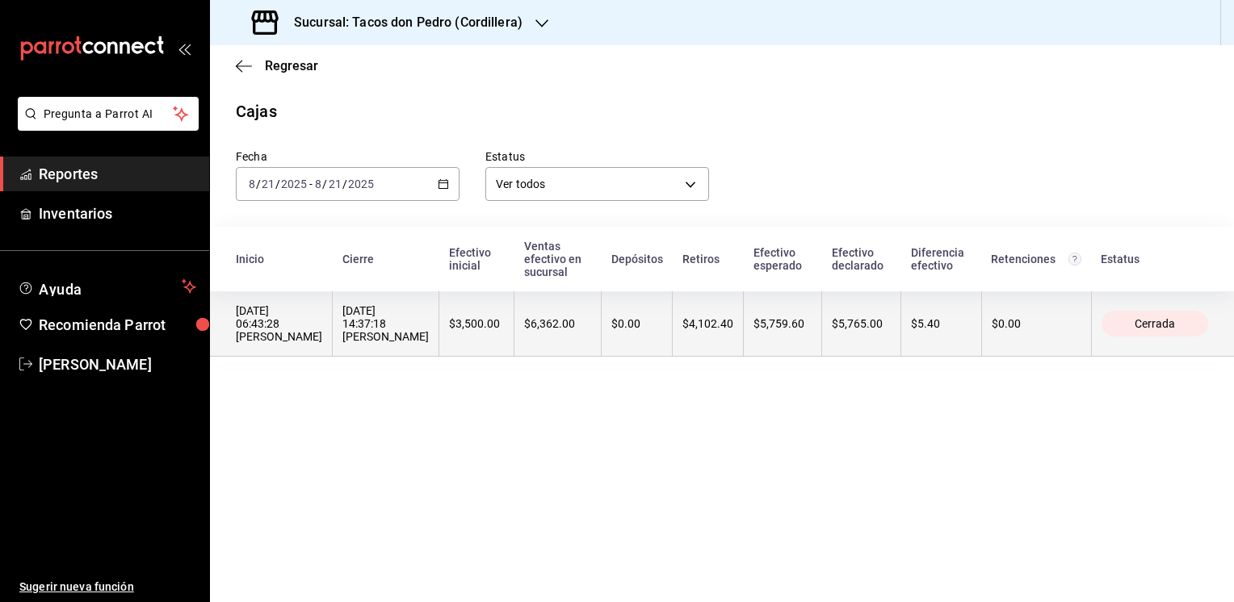
click at [777, 330] on th "$5,759.60" at bounding box center [783, 324] width 78 height 65
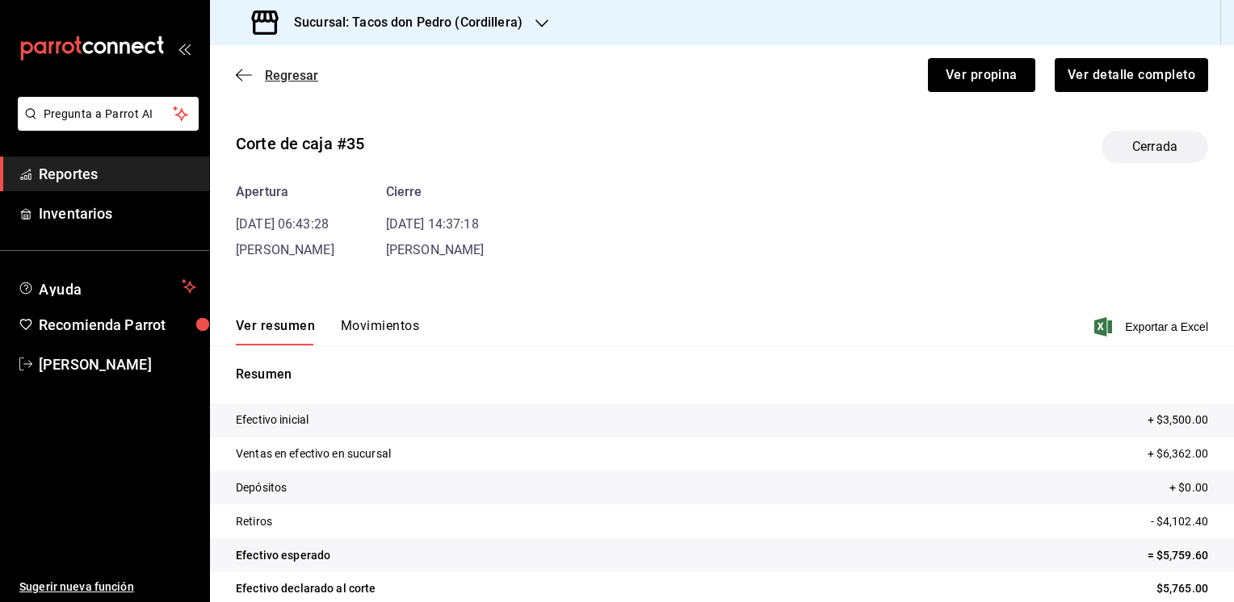
click at [252, 75] on span "Regresar" at bounding box center [277, 75] width 82 height 15
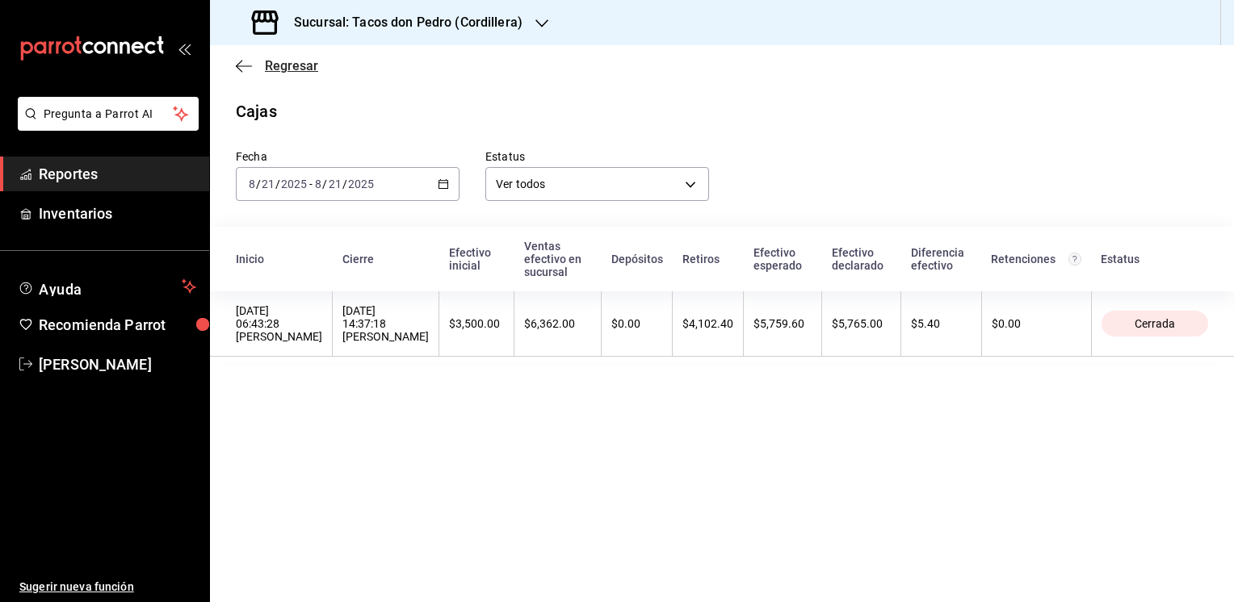
click at [250, 63] on icon "button" at bounding box center [244, 66] width 16 height 15
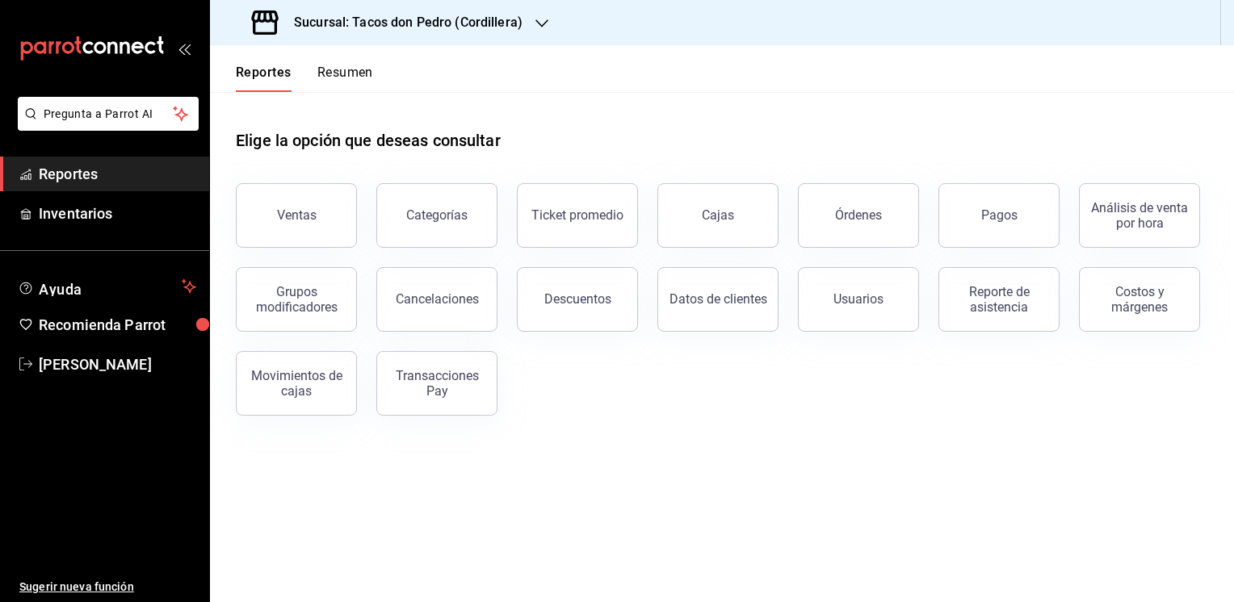
click at [538, 24] on icon "button" at bounding box center [541, 23] width 13 height 8
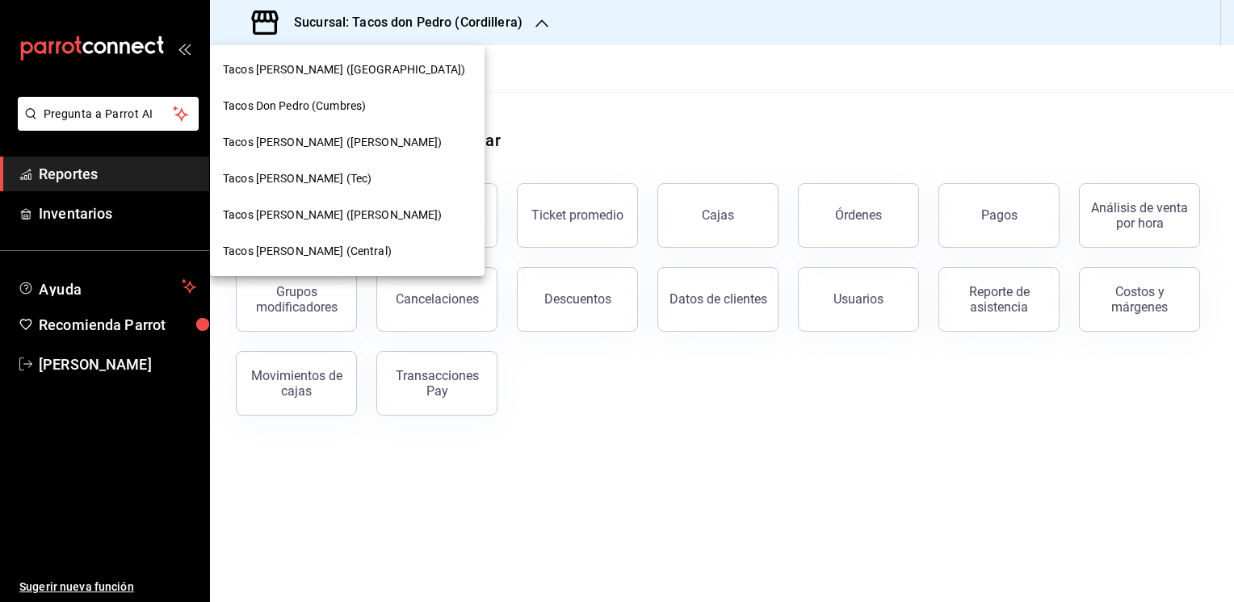
click at [345, 105] on span "Tacos Don Pedro (Cumbres)" at bounding box center [294, 106] width 143 height 17
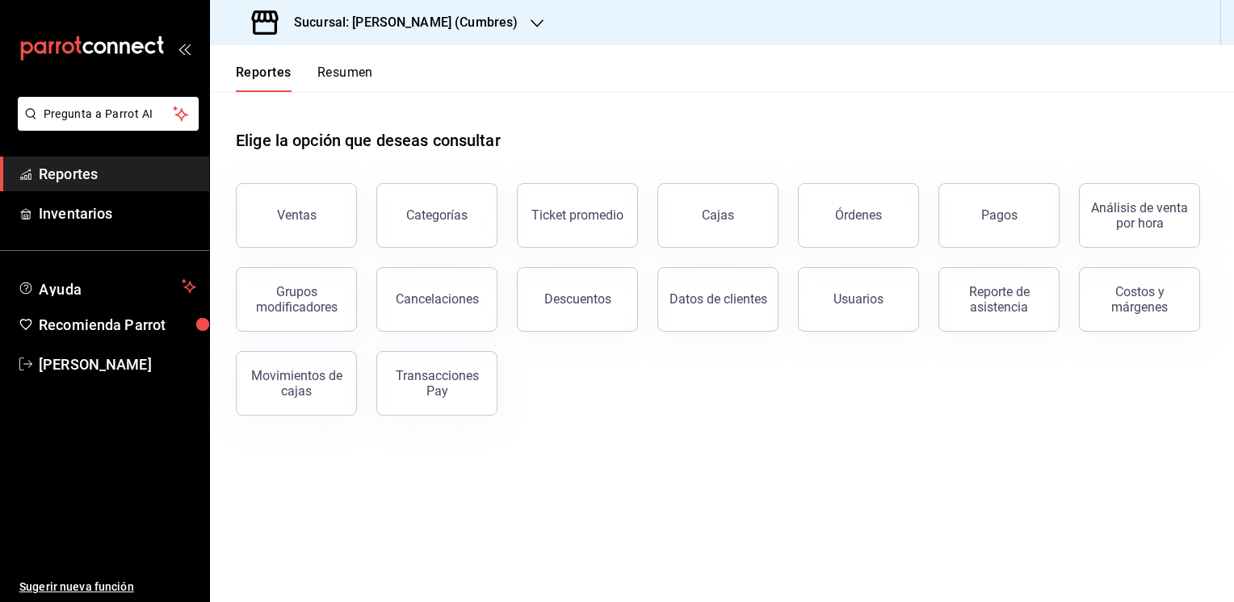
click at [355, 69] on button "Resumen" at bounding box center [345, 78] width 56 height 27
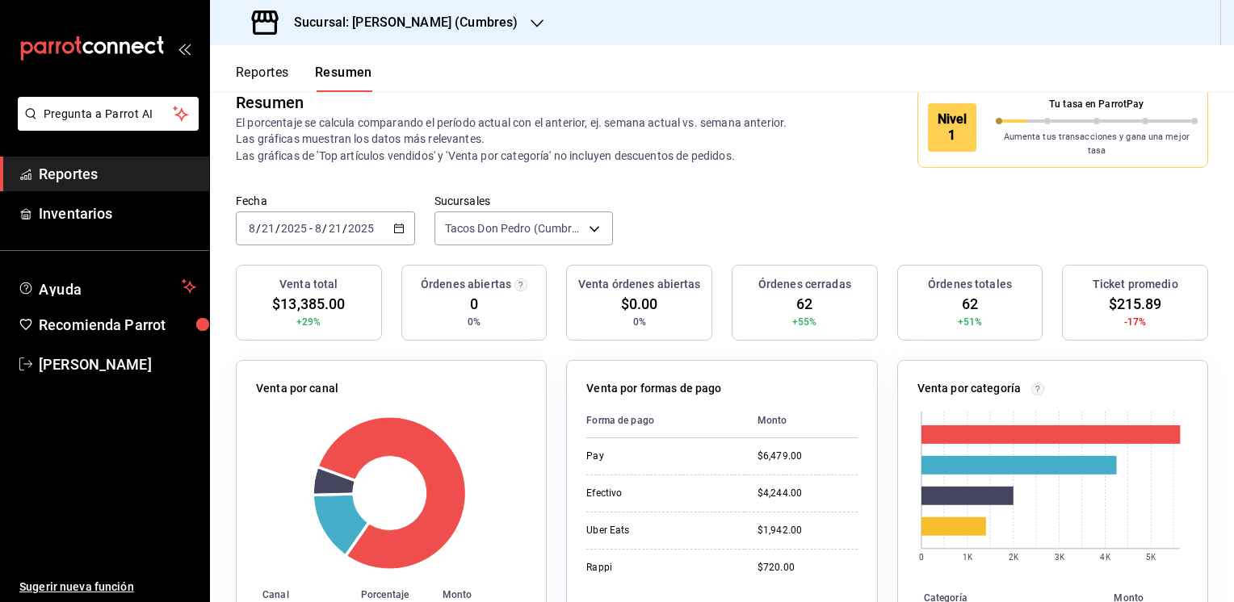
scroll to position [19, 0]
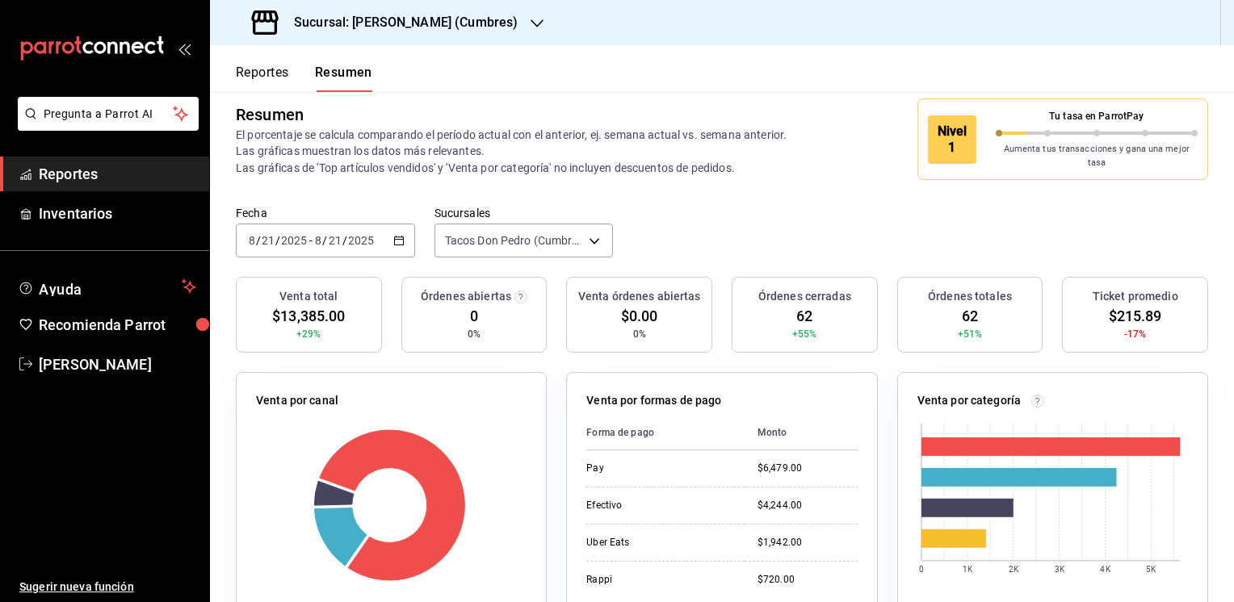
click at [262, 72] on button "Reportes" at bounding box center [262, 78] width 53 height 27
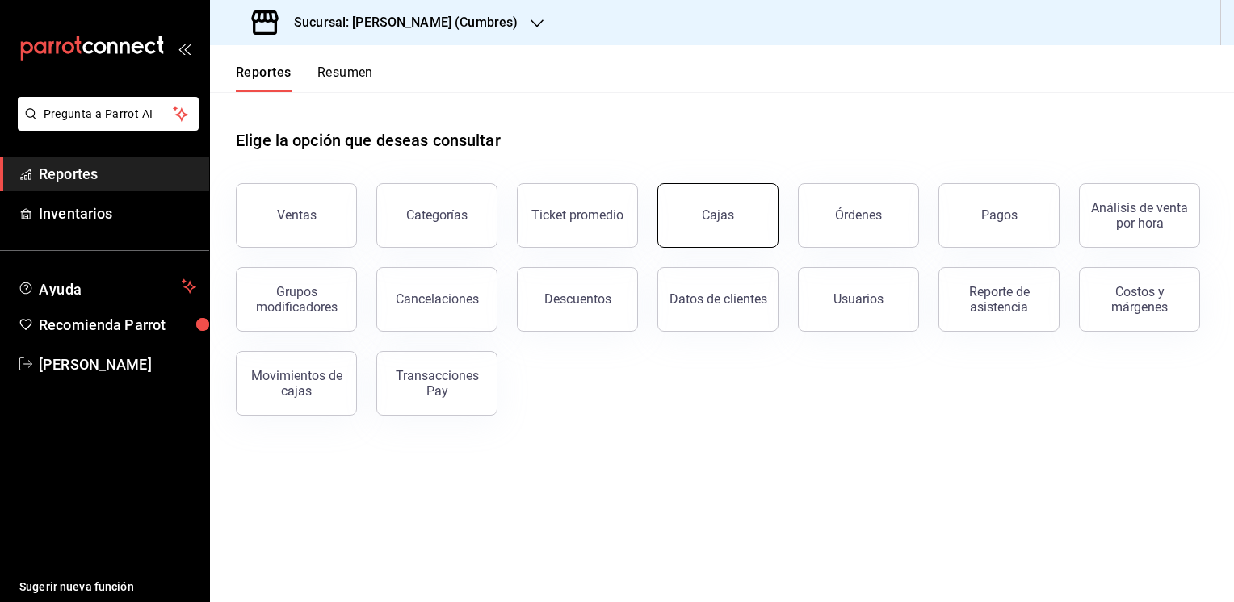
click at [743, 208] on button "Cajas" at bounding box center [717, 215] width 121 height 65
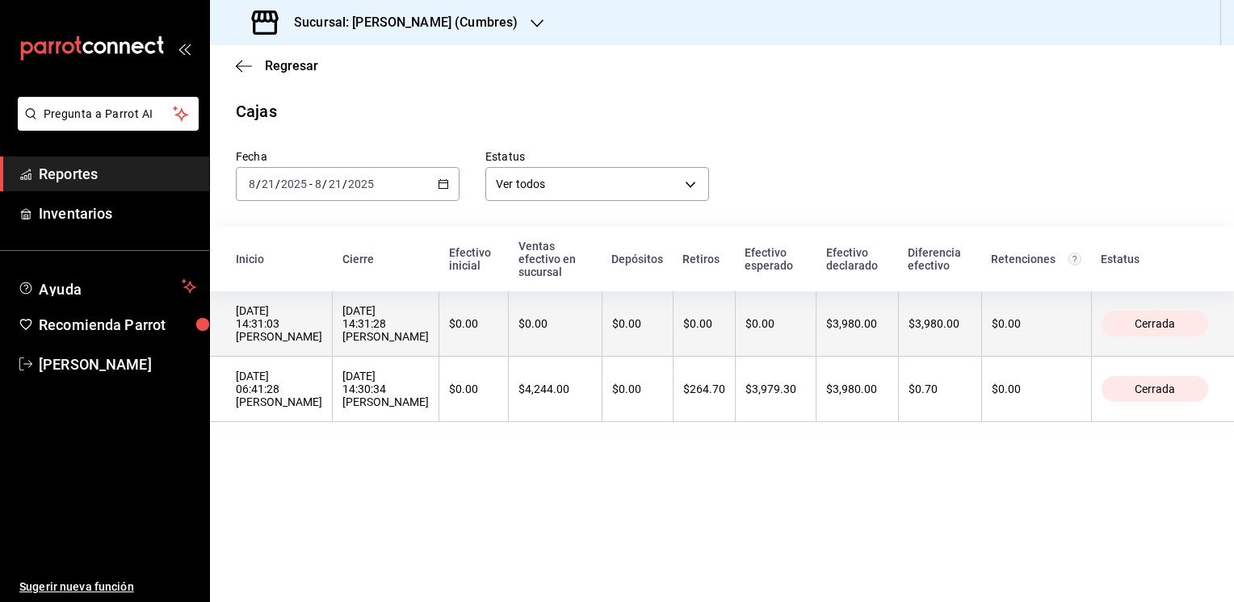
click at [735, 331] on th "$0.00" at bounding box center [704, 324] width 62 height 65
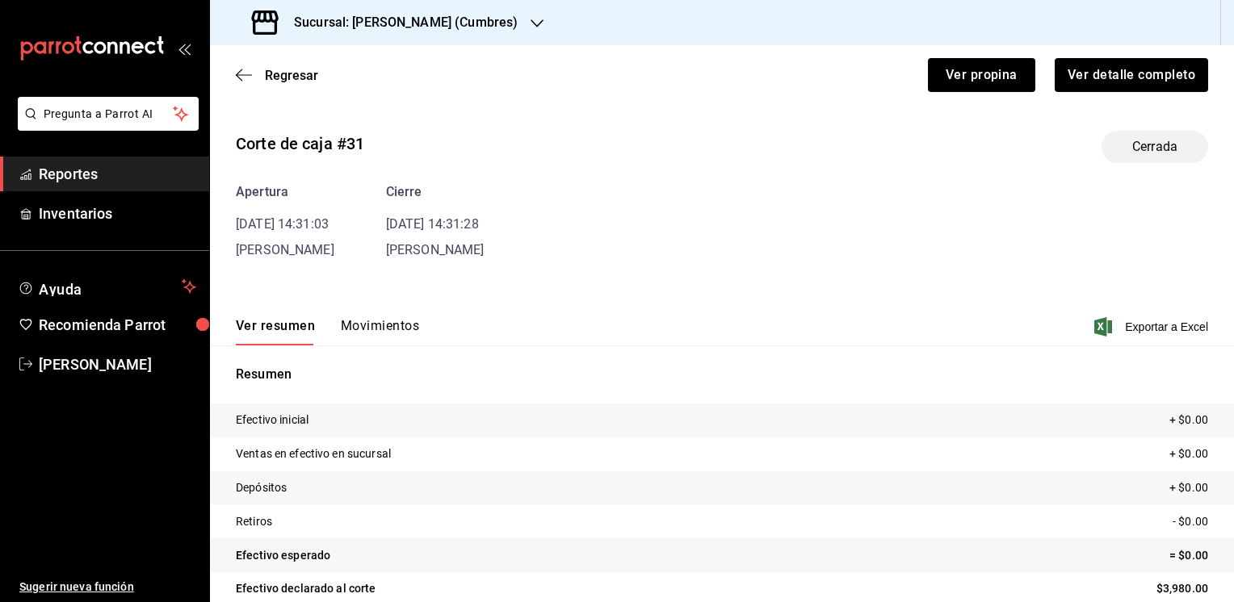
click at [375, 327] on button "Movimientos" at bounding box center [380, 331] width 78 height 27
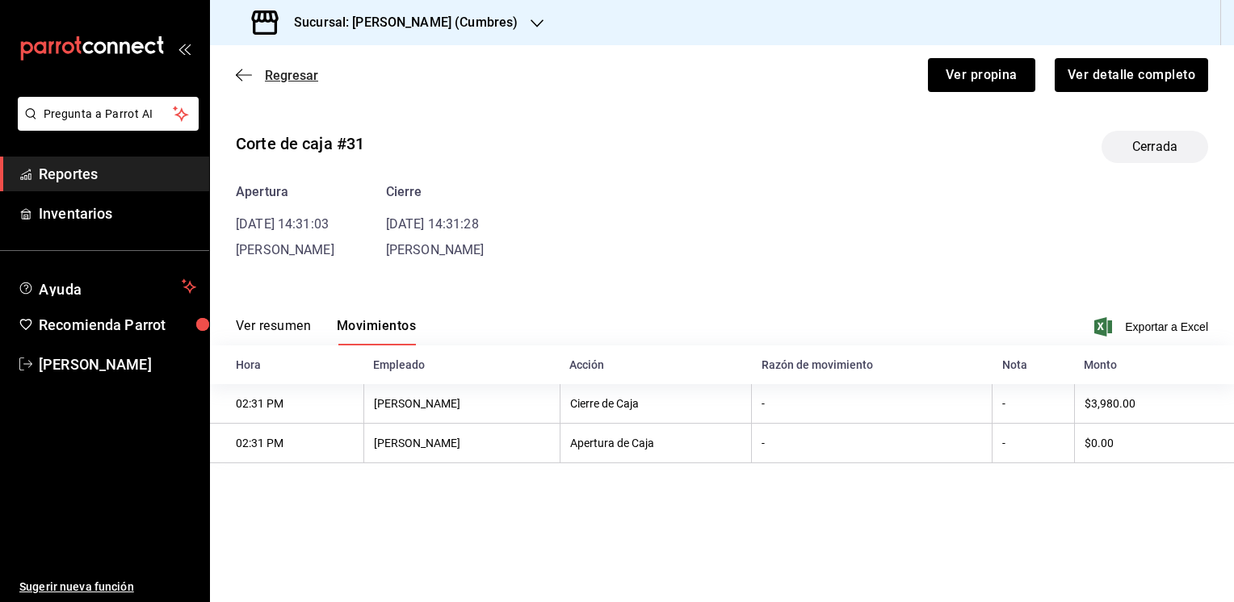
click at [287, 69] on span "Regresar" at bounding box center [291, 75] width 53 height 15
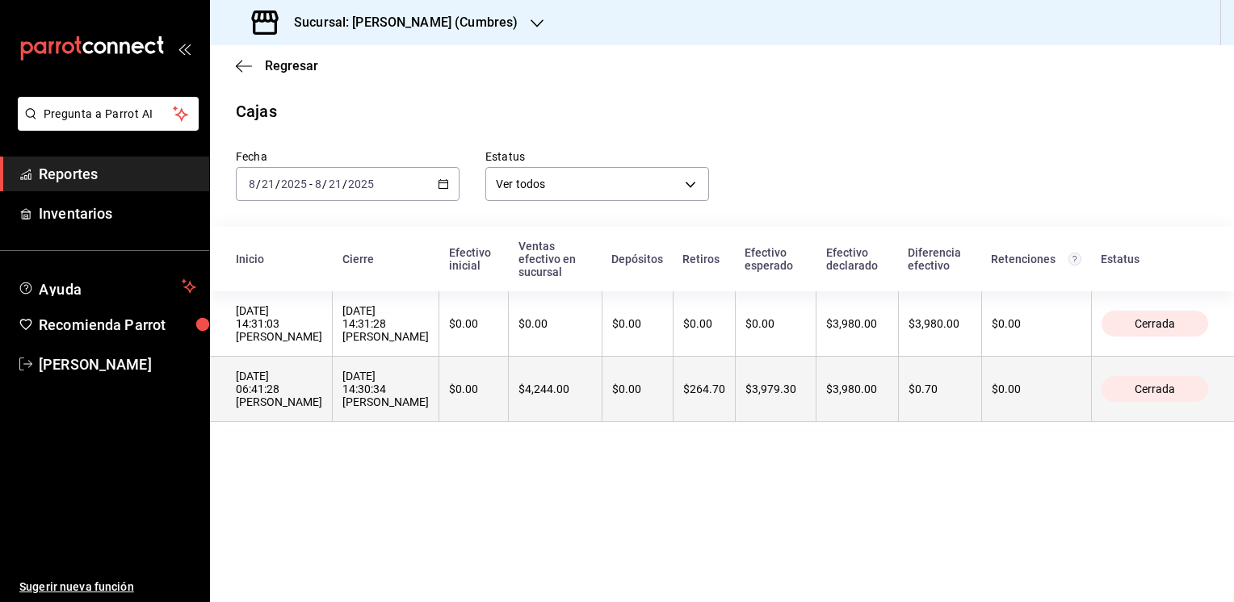
click at [772, 384] on th "$3,979.30" at bounding box center [775, 389] width 81 height 65
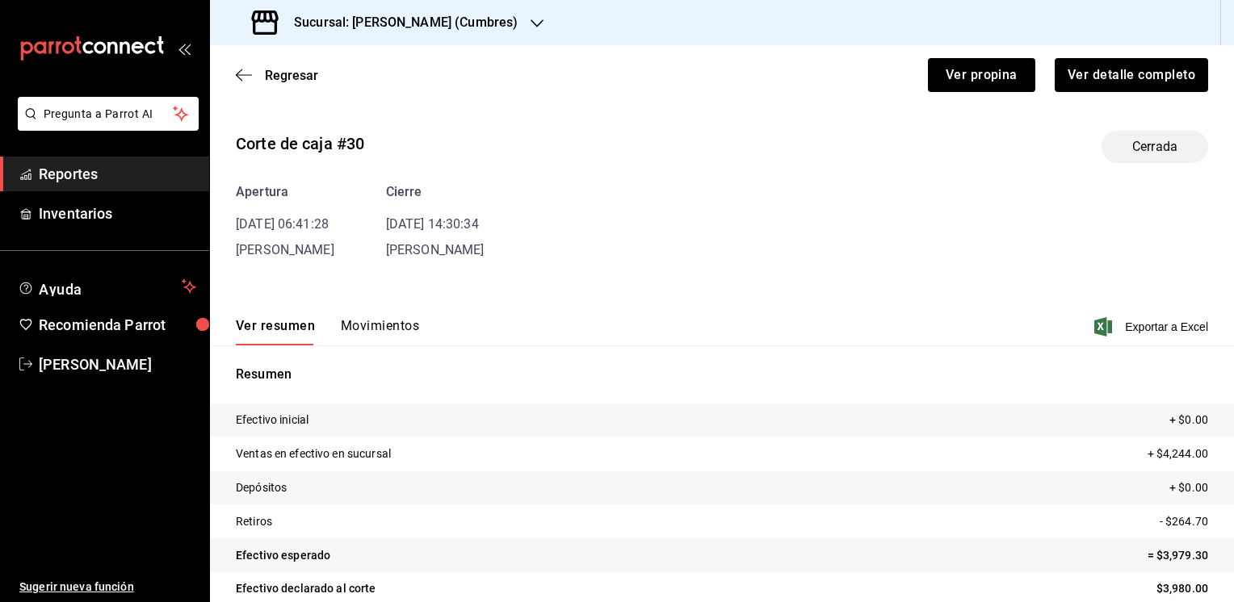
click at [378, 321] on button "Movimientos" at bounding box center [380, 331] width 78 height 27
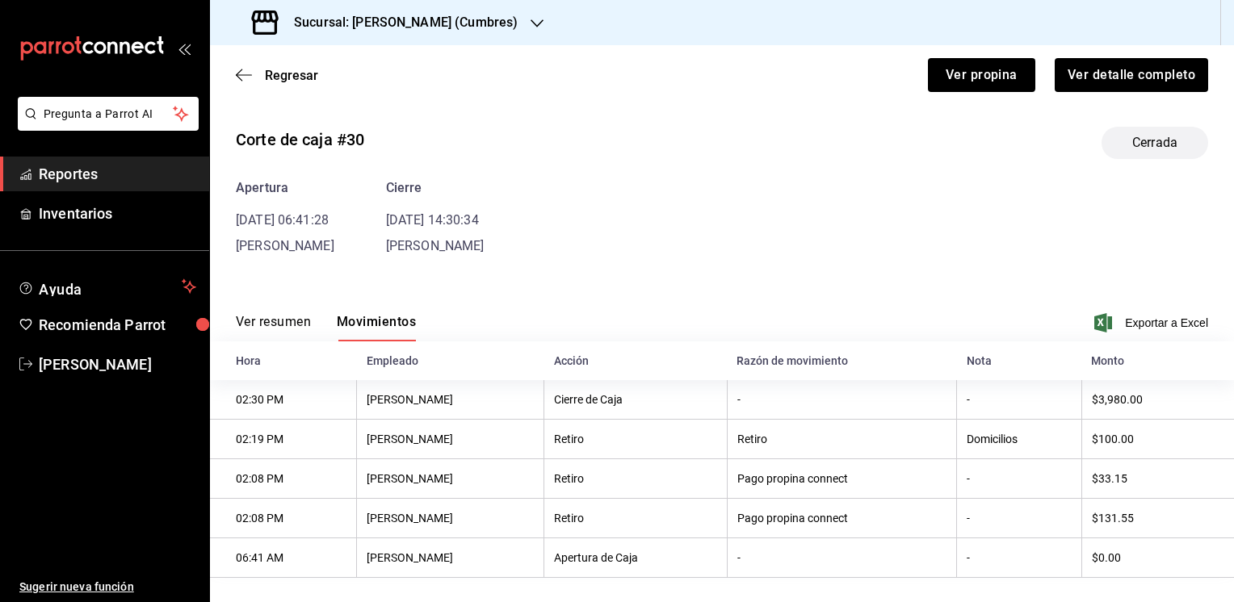
scroll to position [21, 0]
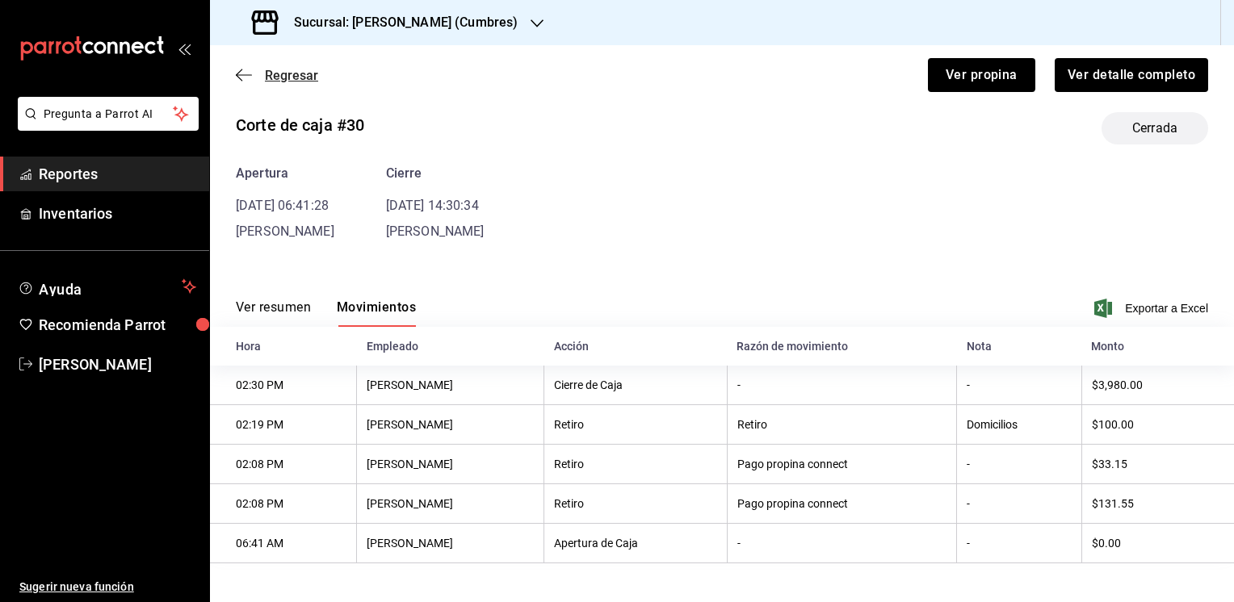
click at [248, 72] on icon "button" at bounding box center [244, 75] width 16 height 15
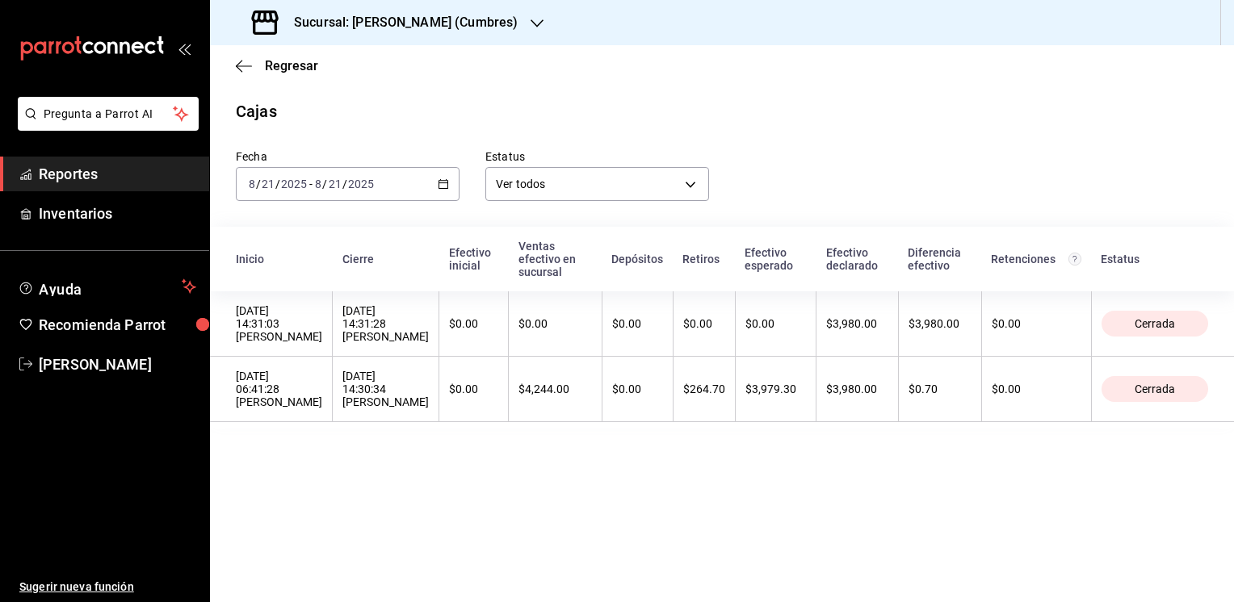
click at [763, 462] on main "Regresar Cajas Fecha 2025-08-21 8 / 21 / 2025 - 2025-08-21 8 / 21 / 2025 Estatu…" at bounding box center [722, 323] width 1024 height 557
click at [788, 517] on main "Regresar Cajas Fecha 2025-08-21 8 / 21 / 2025 - 2025-08-21 8 / 21 / 2025 Estatu…" at bounding box center [722, 323] width 1024 height 557
click at [248, 69] on icon "button" at bounding box center [244, 66] width 16 height 15
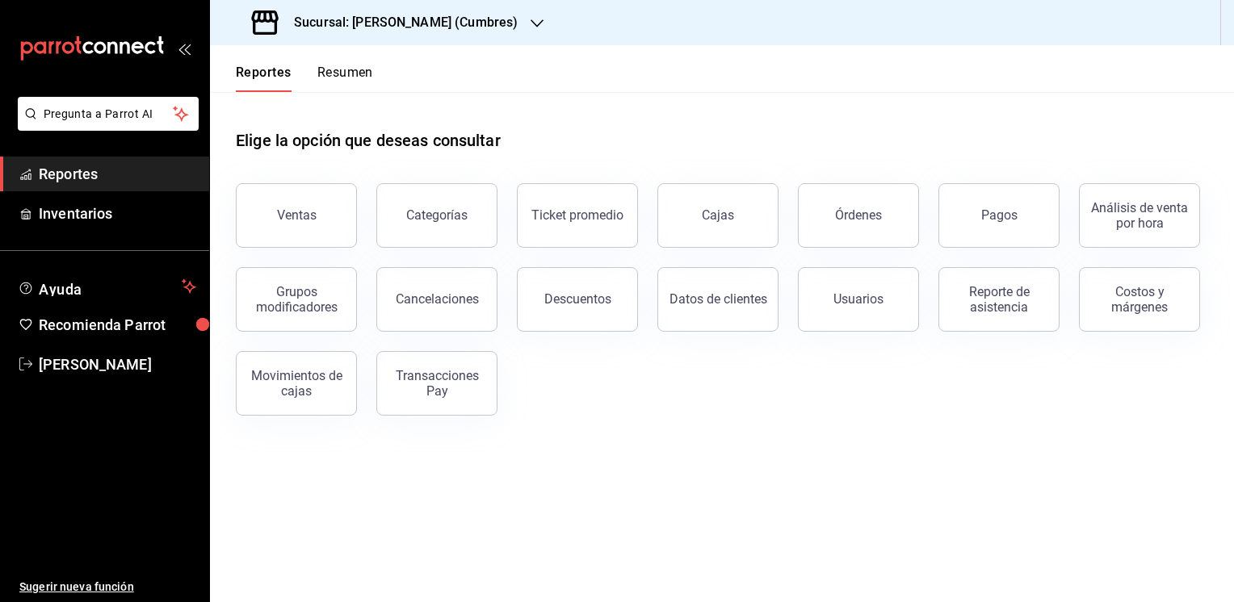
click at [539, 21] on icon "button" at bounding box center [537, 23] width 13 height 13
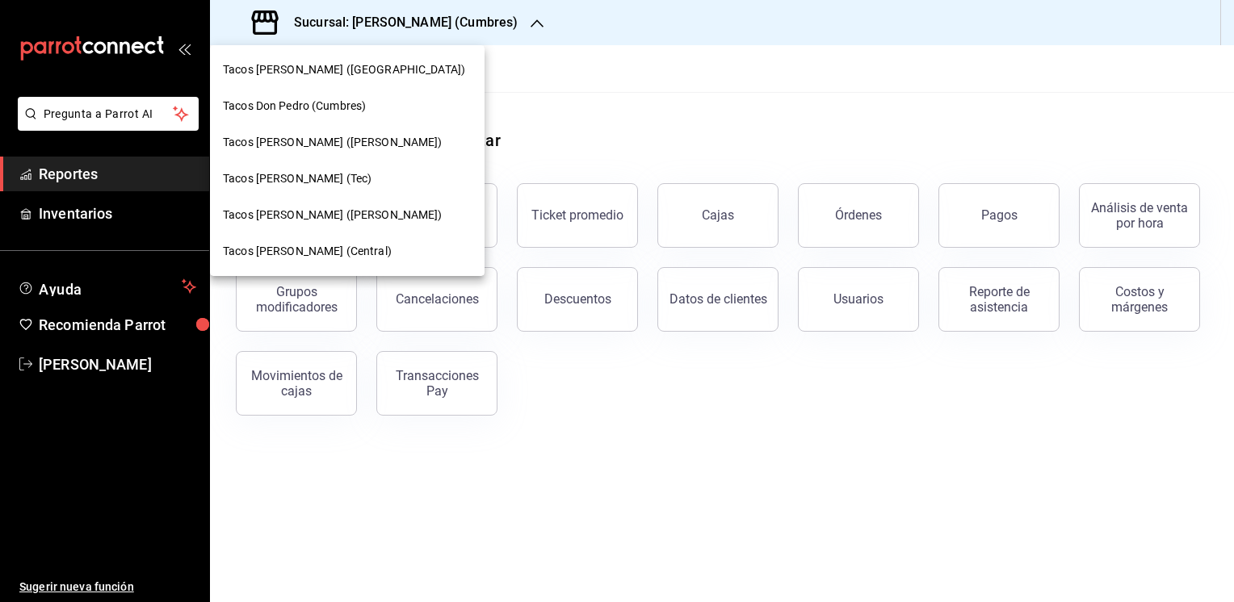
click at [336, 142] on span "Tacos don Pedro (Escobedo)" at bounding box center [333, 142] width 220 height 17
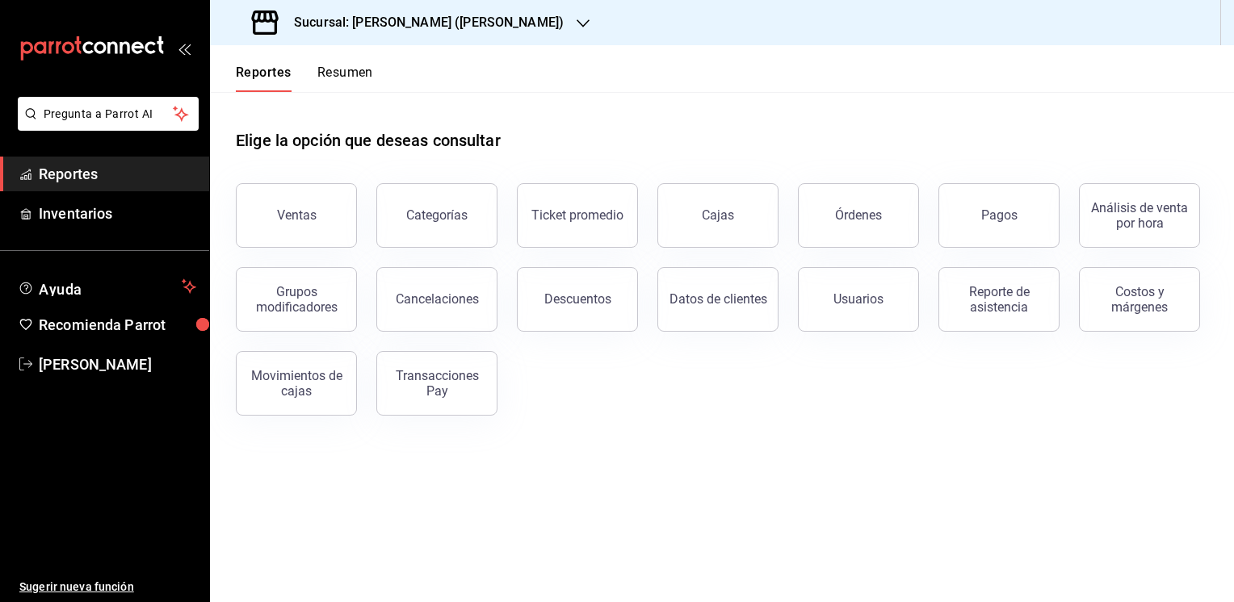
click at [346, 66] on button "Resumen" at bounding box center [345, 78] width 56 height 27
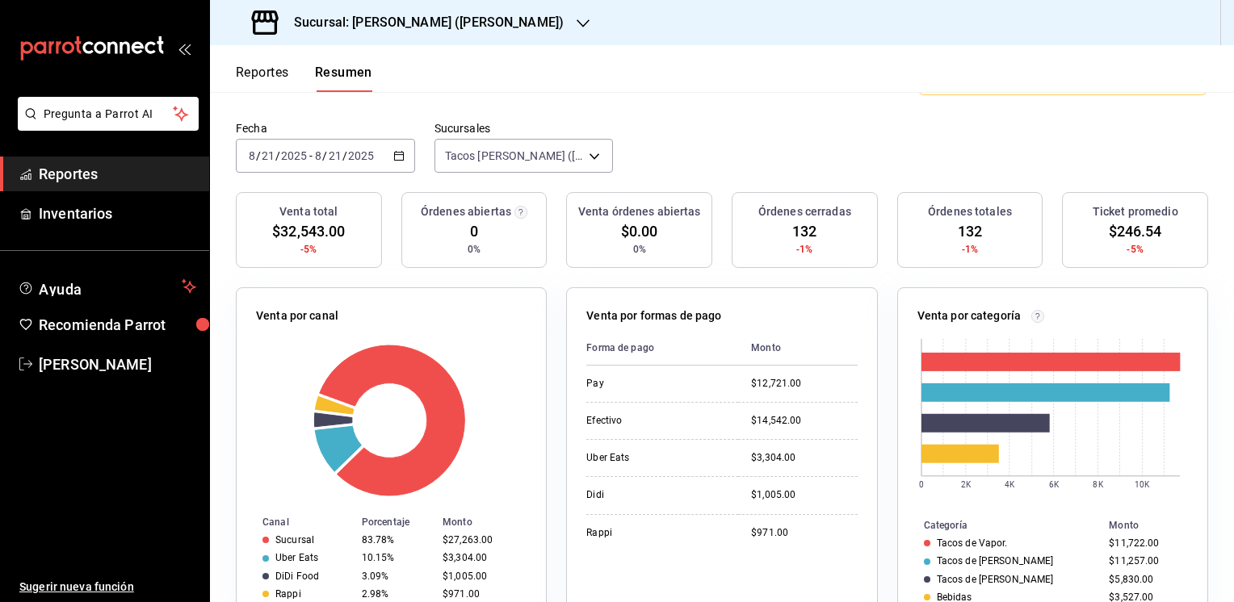
scroll to position [103, 0]
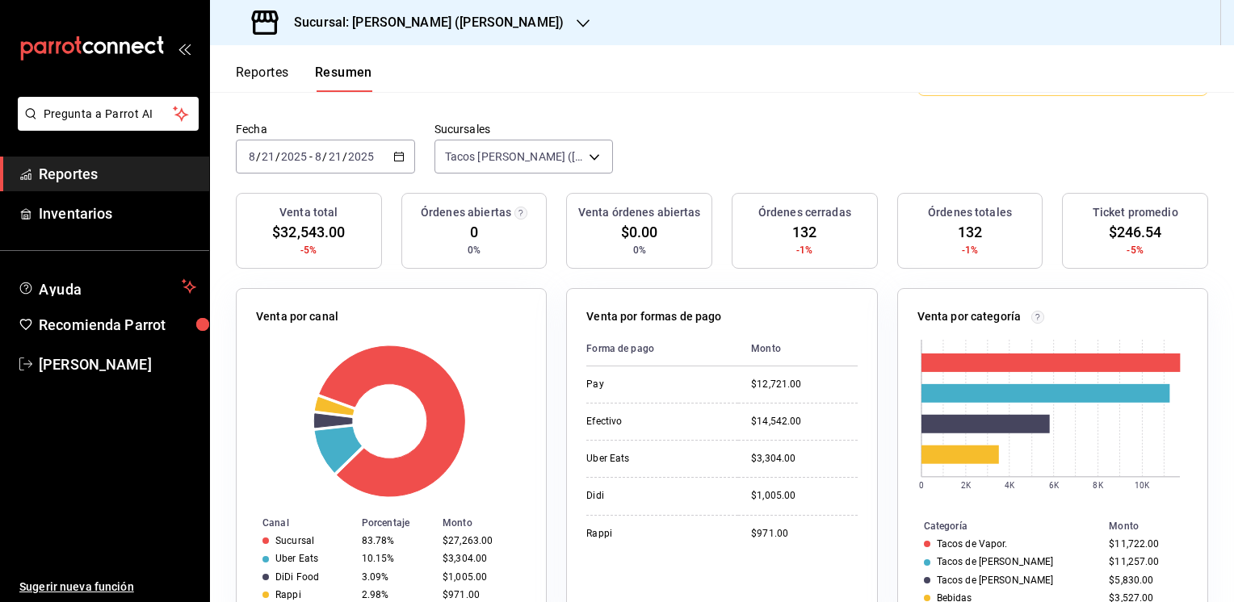
click at [253, 65] on button "Reportes" at bounding box center [262, 78] width 53 height 27
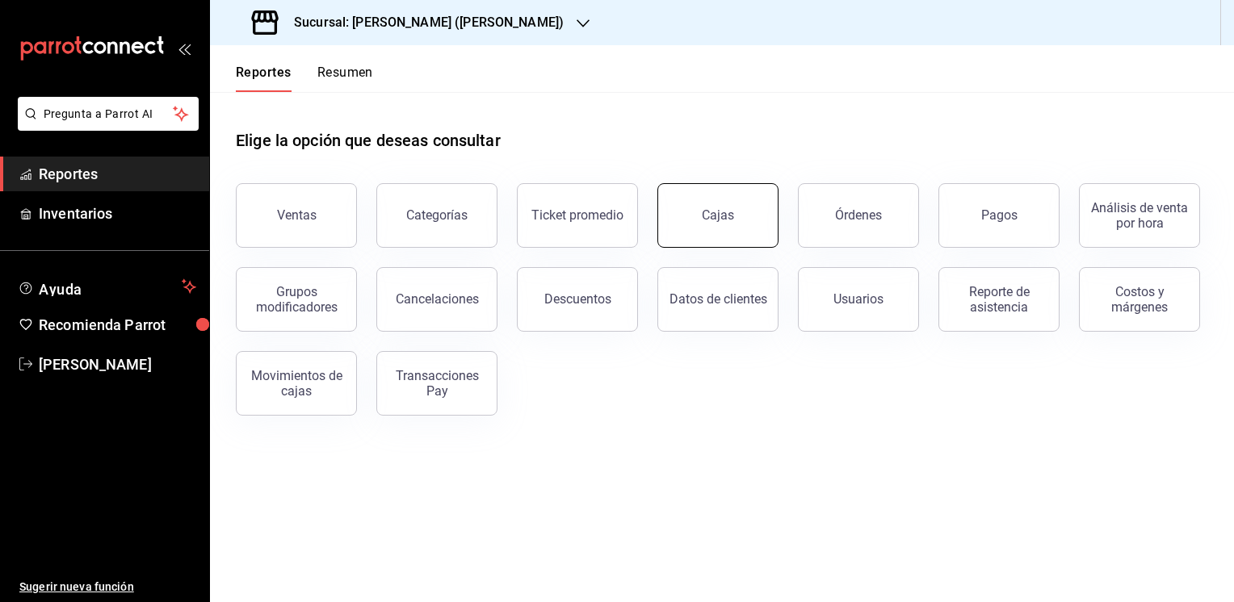
click at [724, 216] on div "Cajas" at bounding box center [718, 215] width 32 height 15
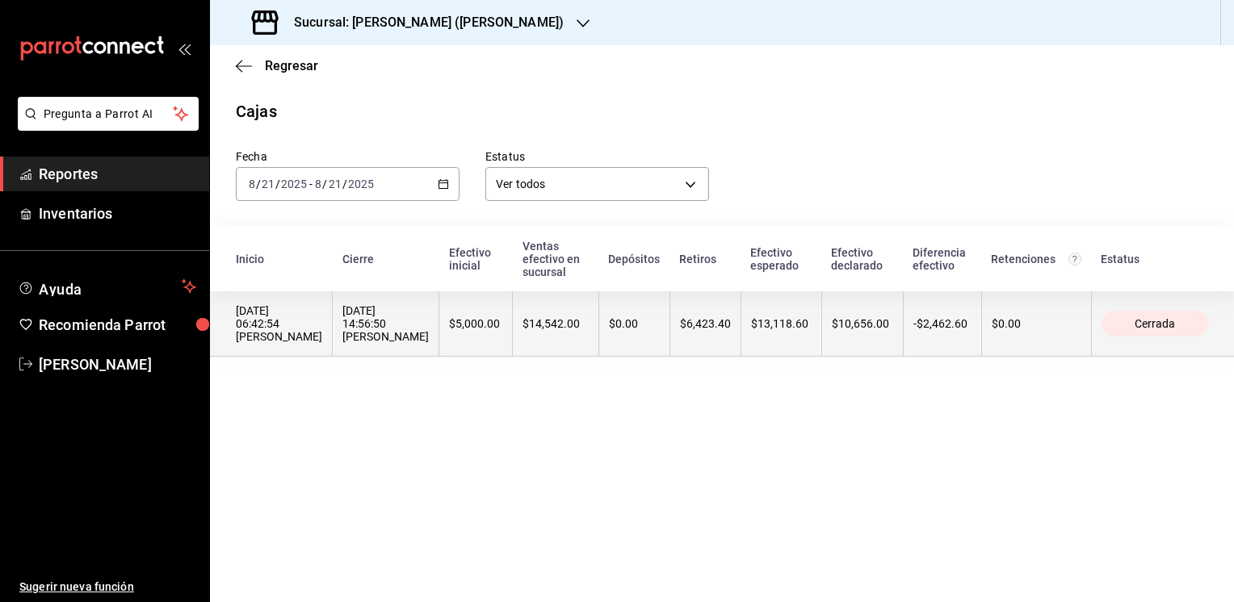
click at [756, 347] on th "$13,118.60" at bounding box center [781, 324] width 81 height 65
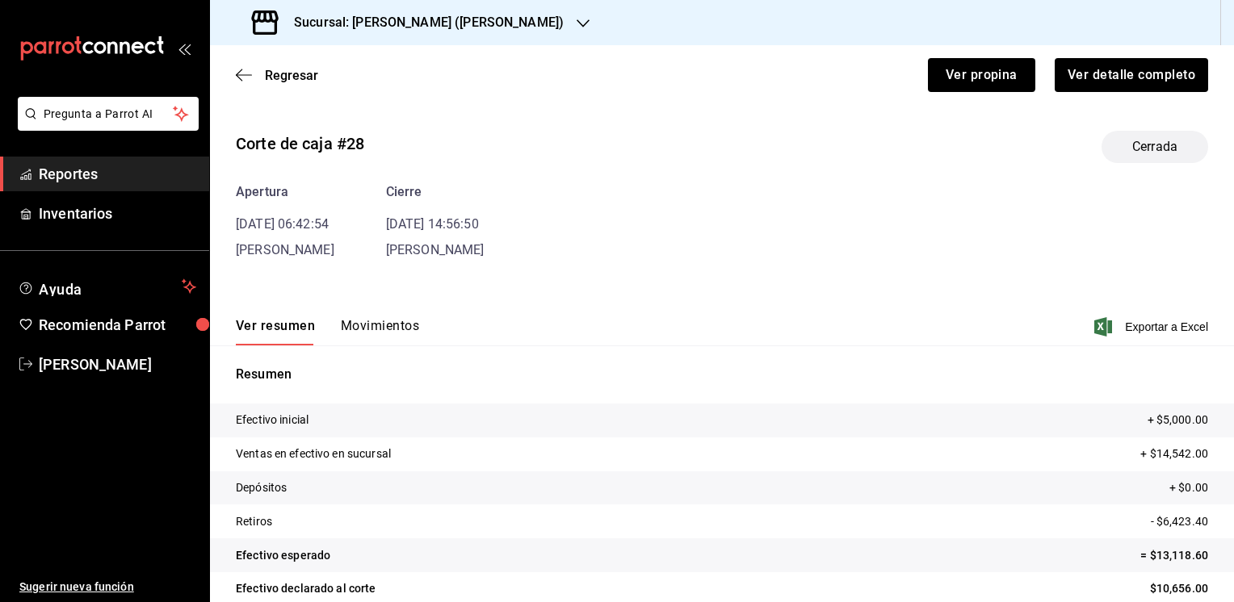
scroll to position [57, 0]
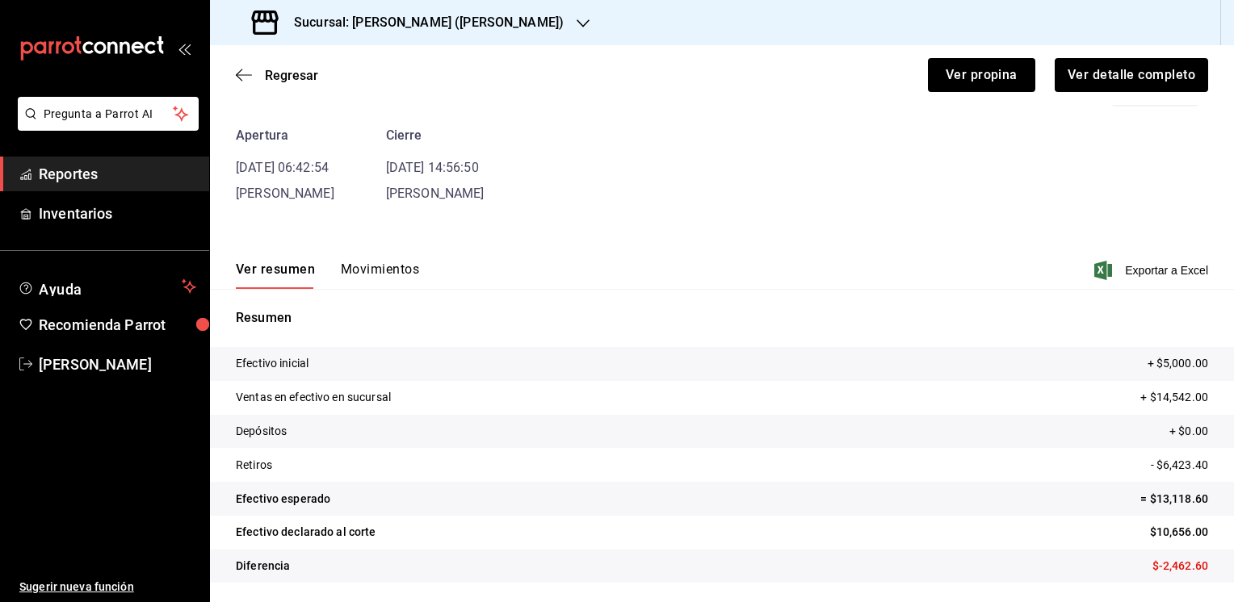
click at [395, 267] on button "Movimientos" at bounding box center [380, 275] width 78 height 27
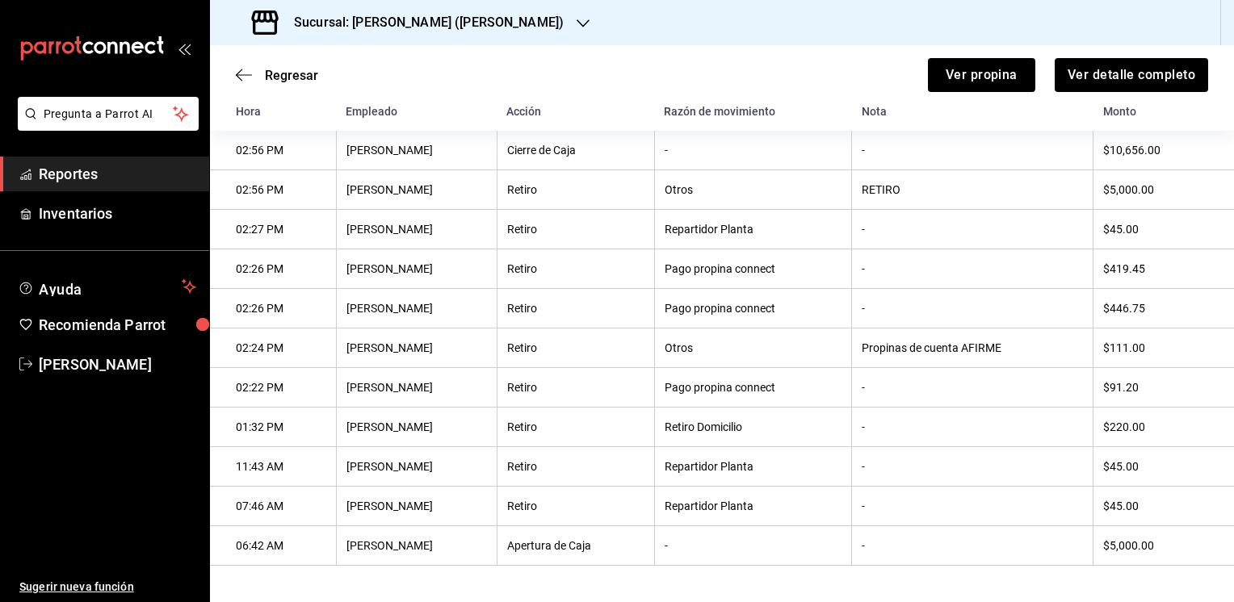
scroll to position [262, 0]
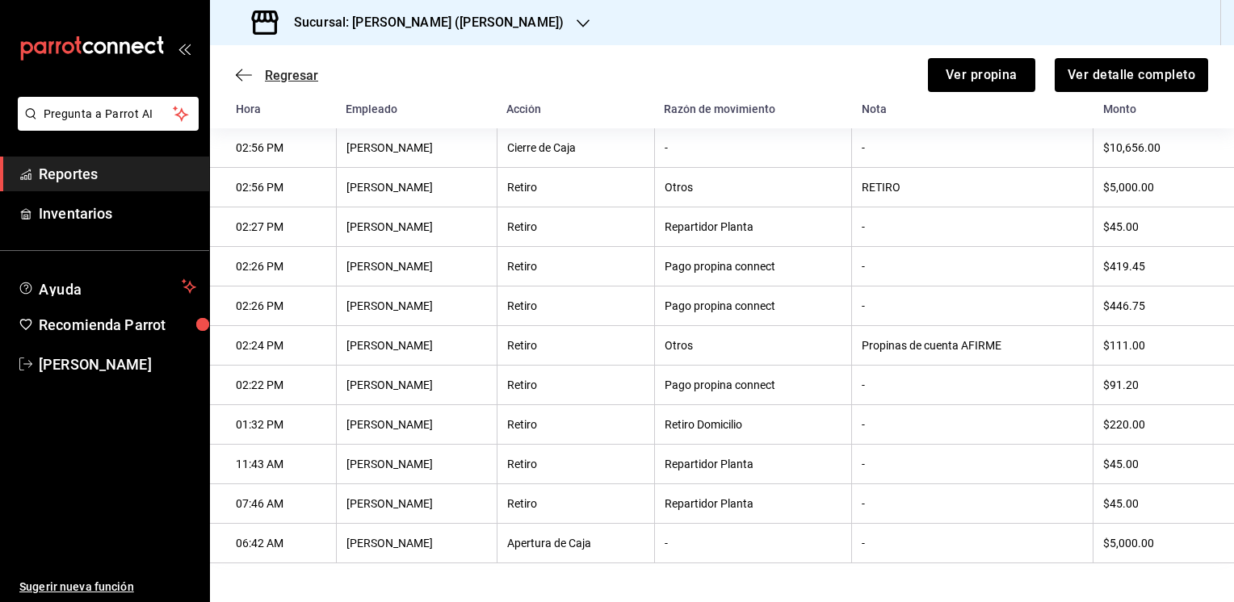
click at [271, 68] on span "Regresar" at bounding box center [291, 75] width 53 height 15
